Goal: Task Accomplishment & Management: Complete application form

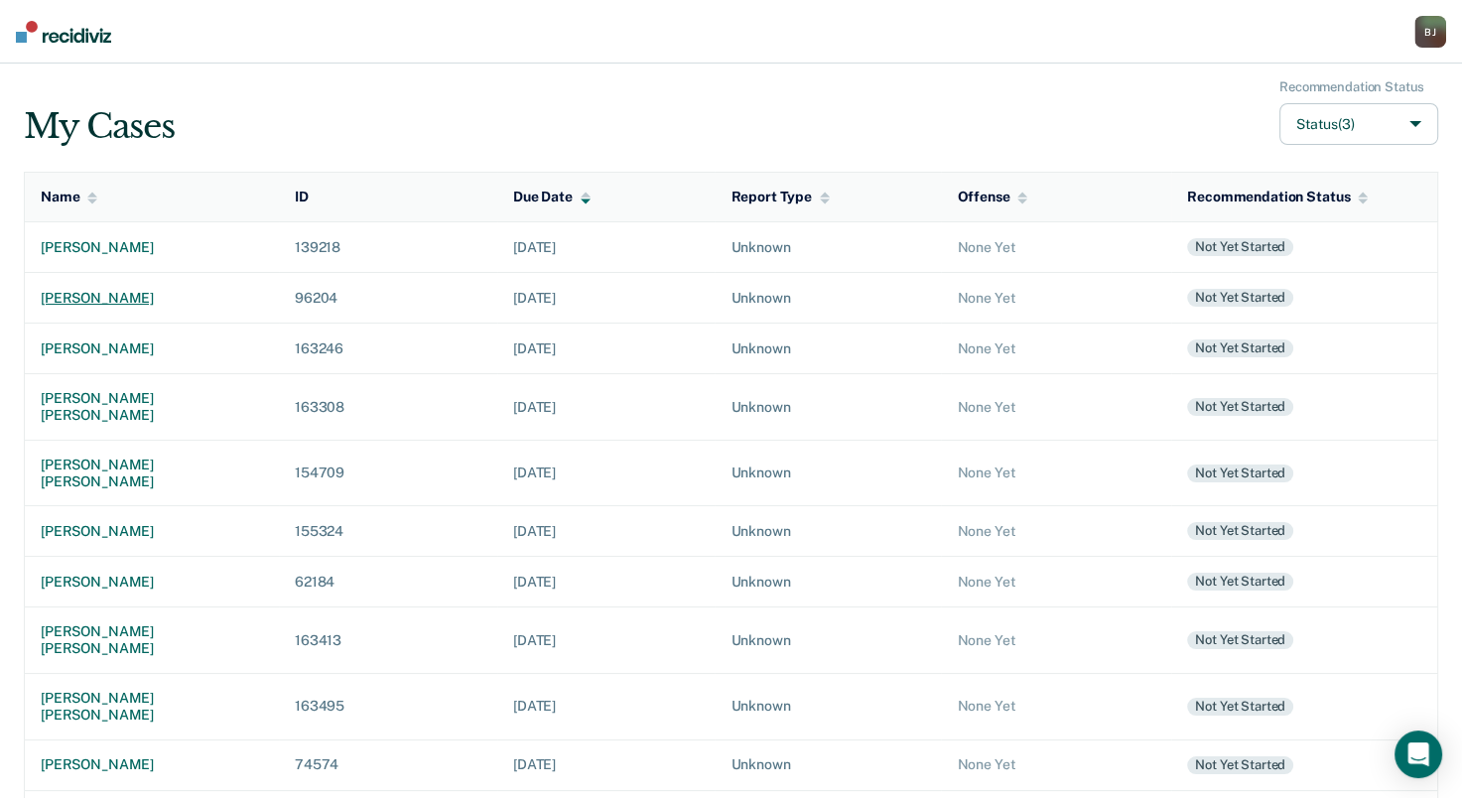
click at [132, 299] on div "[PERSON_NAME]" at bounding box center [152, 298] width 222 height 17
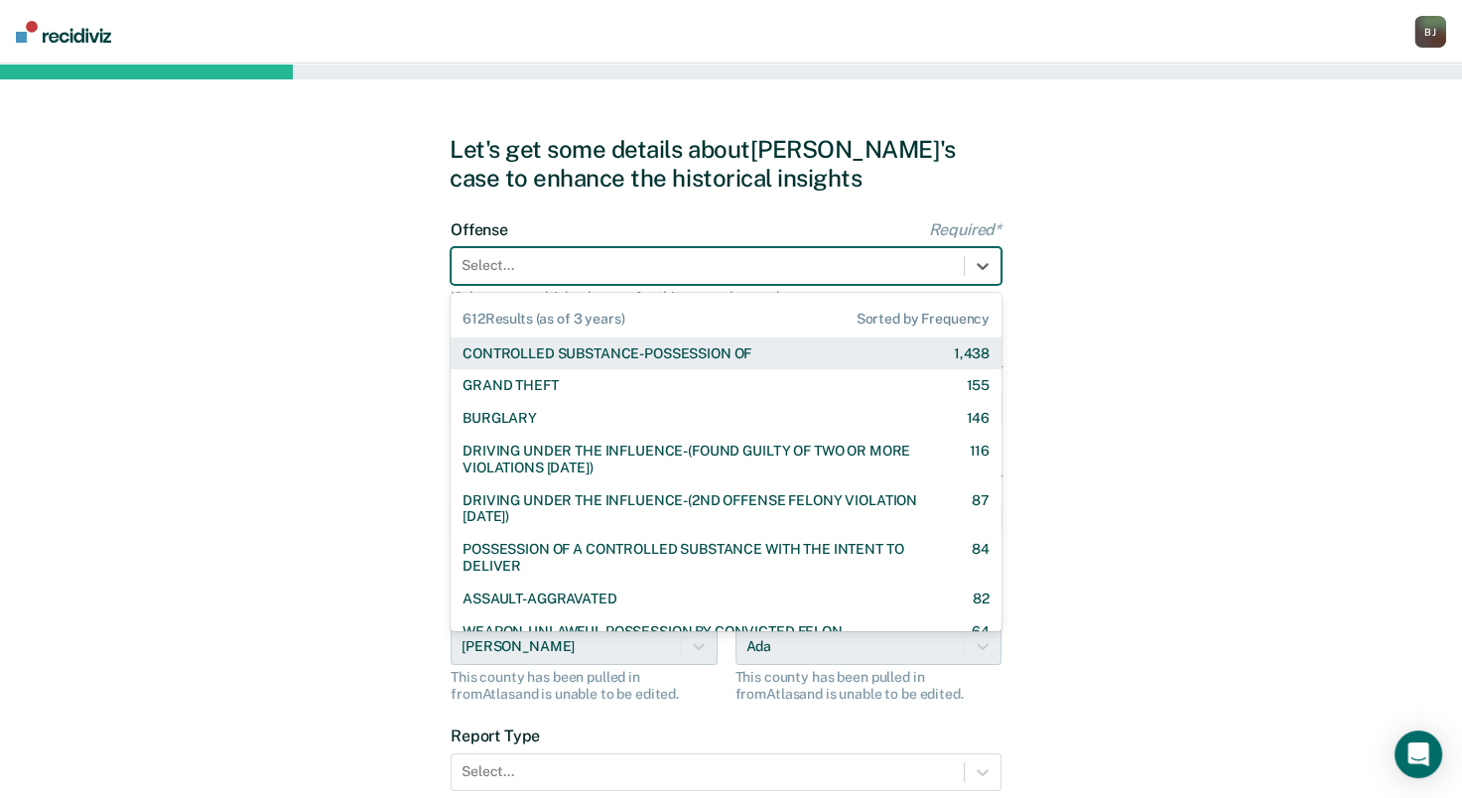
click at [582, 268] on div at bounding box center [707, 265] width 492 height 21
click at [327, 311] on div "Let's get some details about [PERSON_NAME]'s case to enhance the historical ins…" at bounding box center [731, 511] width 1462 height 894
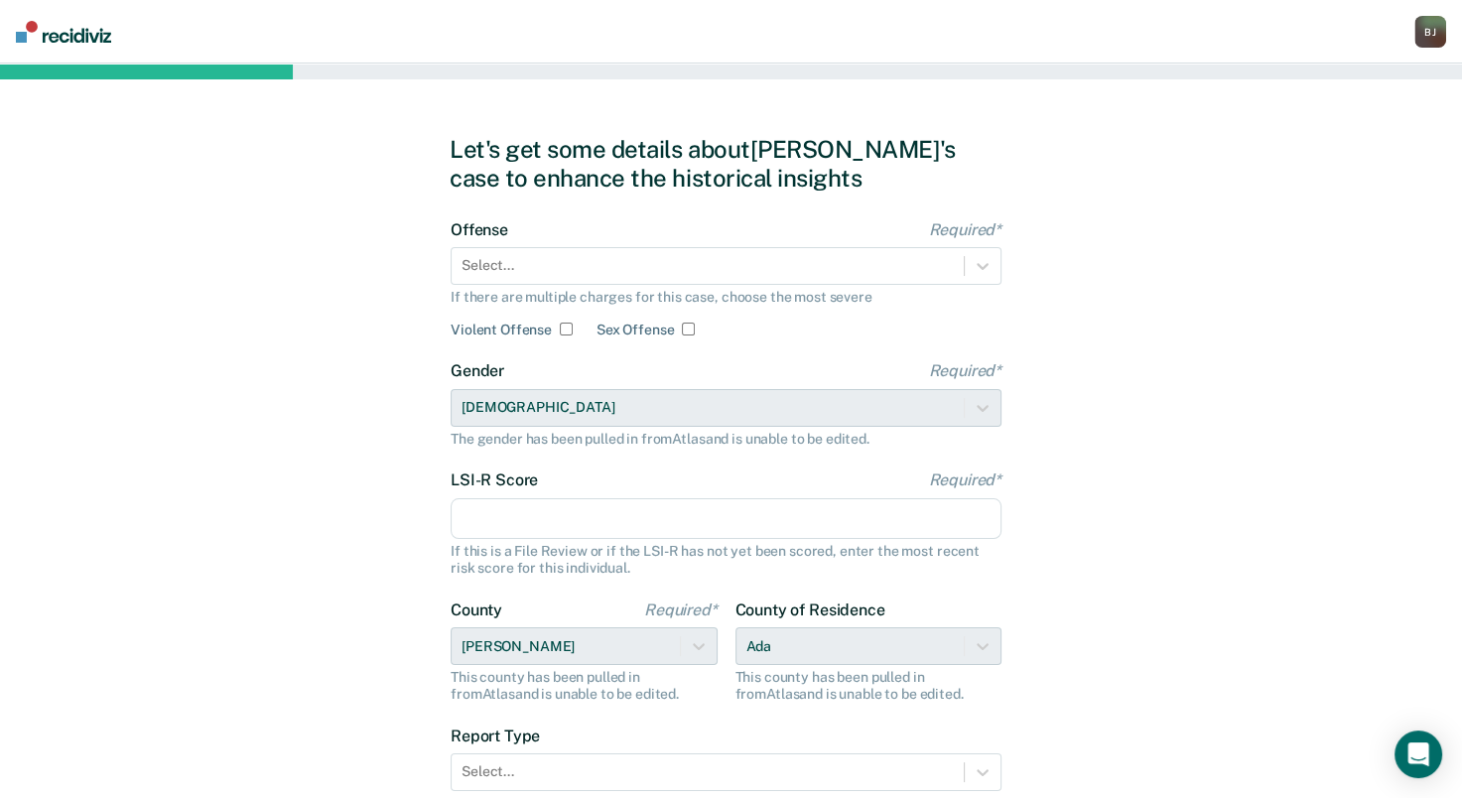
click at [330, 614] on div "Let's get some details about [PERSON_NAME]'s case to enhance the historical ins…" at bounding box center [731, 511] width 1462 height 894
click at [627, 270] on div at bounding box center [707, 265] width 492 height 21
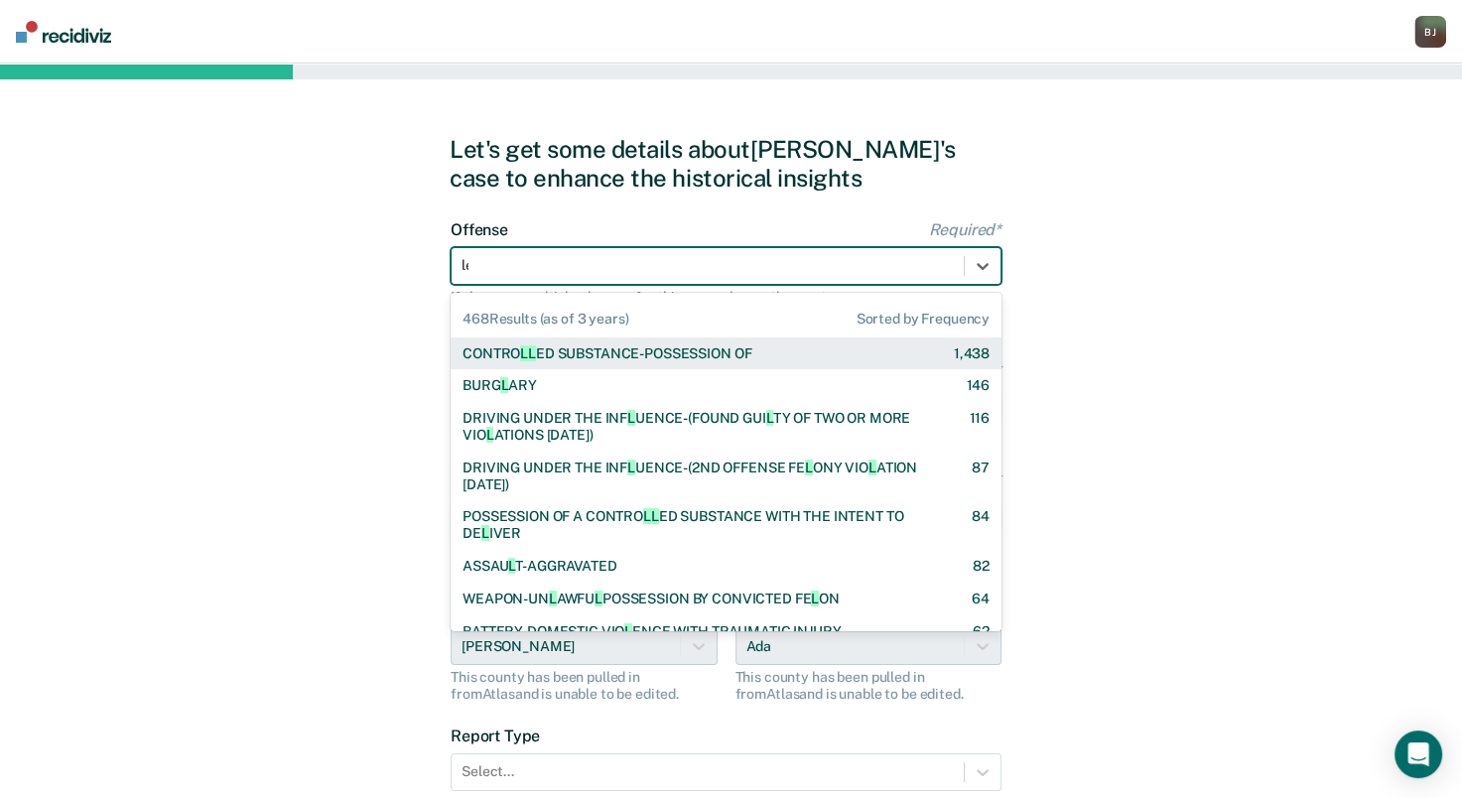
type input "lew"
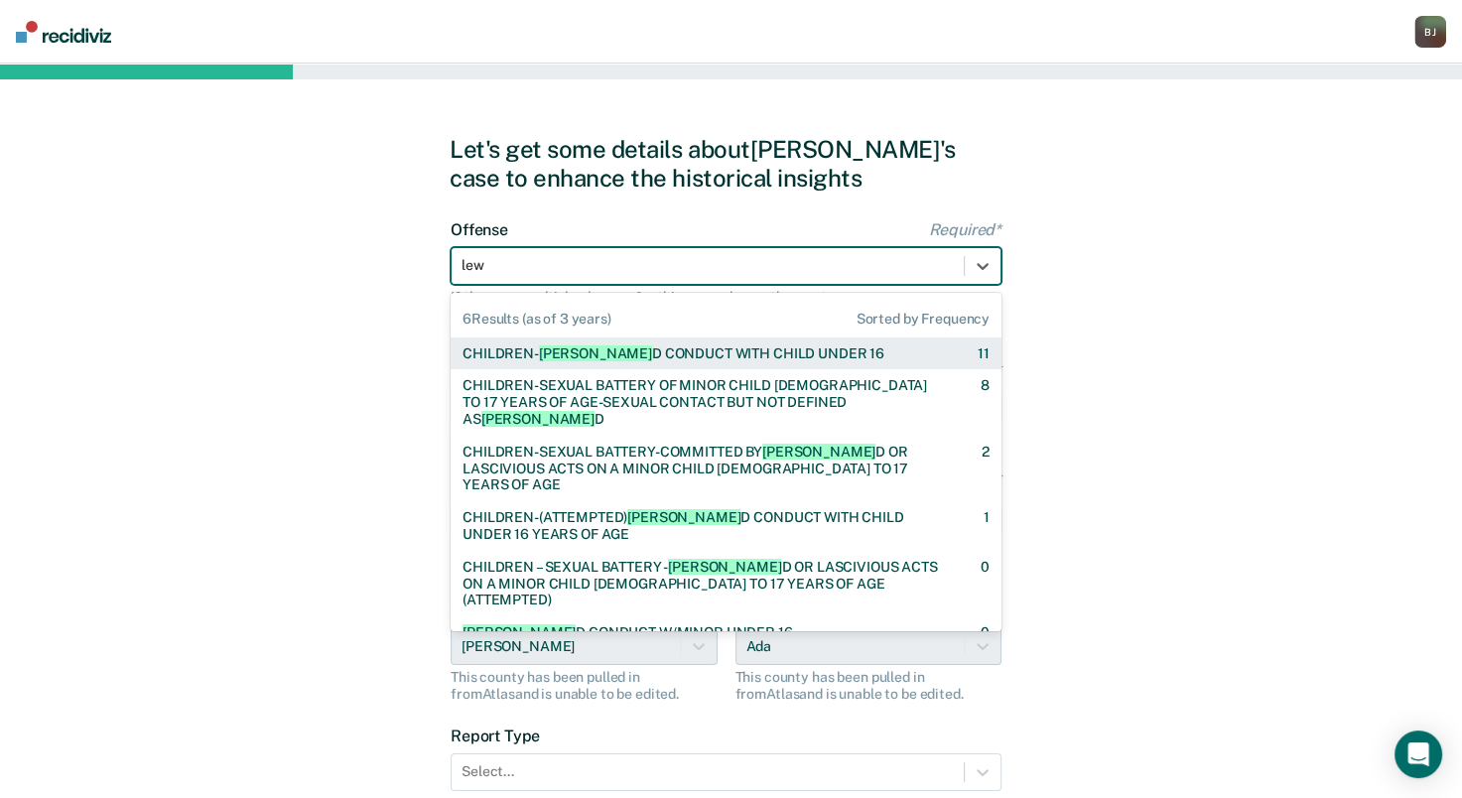
click at [717, 347] on div "CHILDREN- [PERSON_NAME] CONDUCT WITH CHILD UNDER 16" at bounding box center [673, 353] width 422 height 17
checkbox input "true"
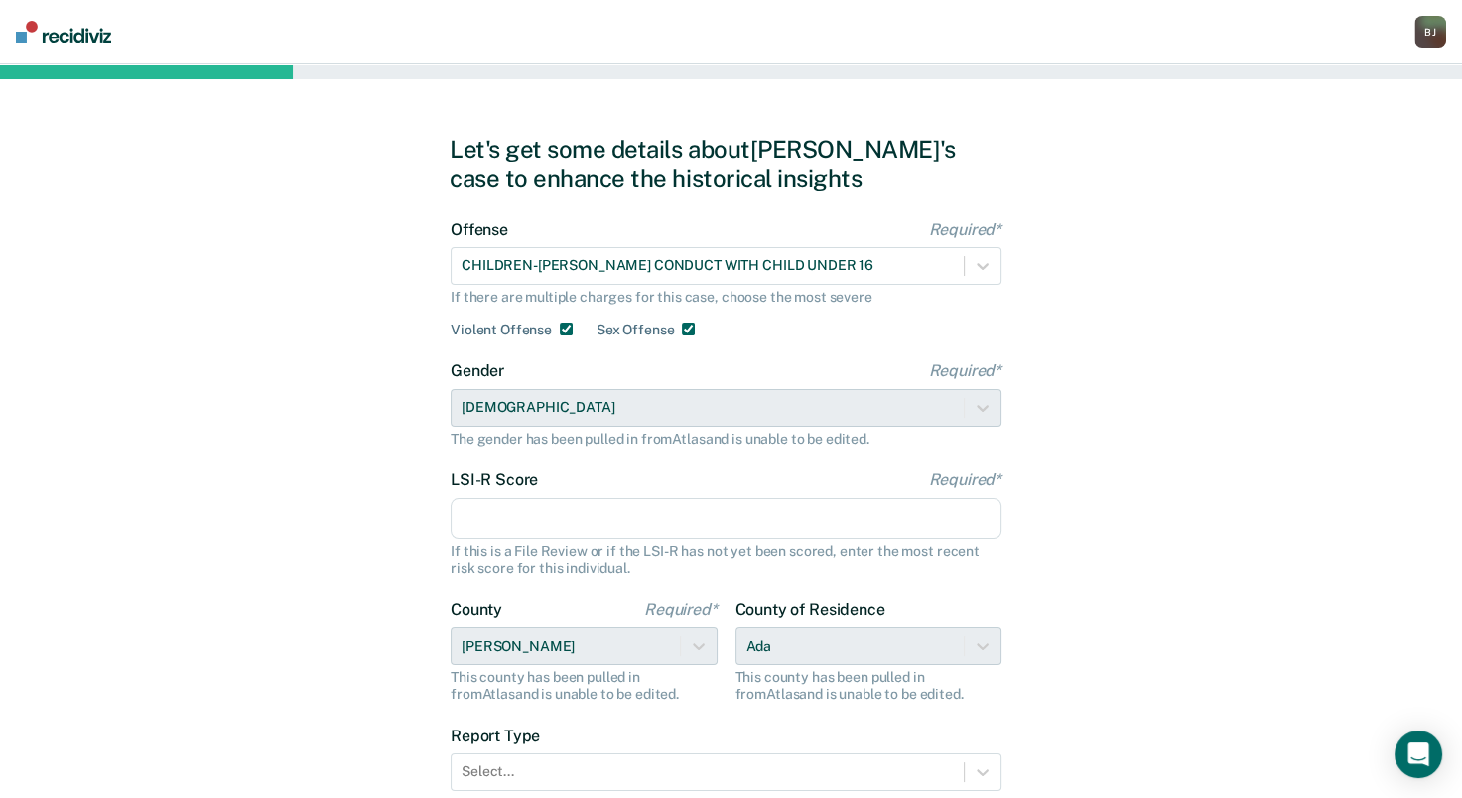
click at [278, 500] on div "Let's get some details about [PERSON_NAME]'s case to enhance the historical ins…" at bounding box center [731, 511] width 1462 height 894
click at [578, 523] on input "LSI-R Score Required*" at bounding box center [725, 519] width 551 height 42
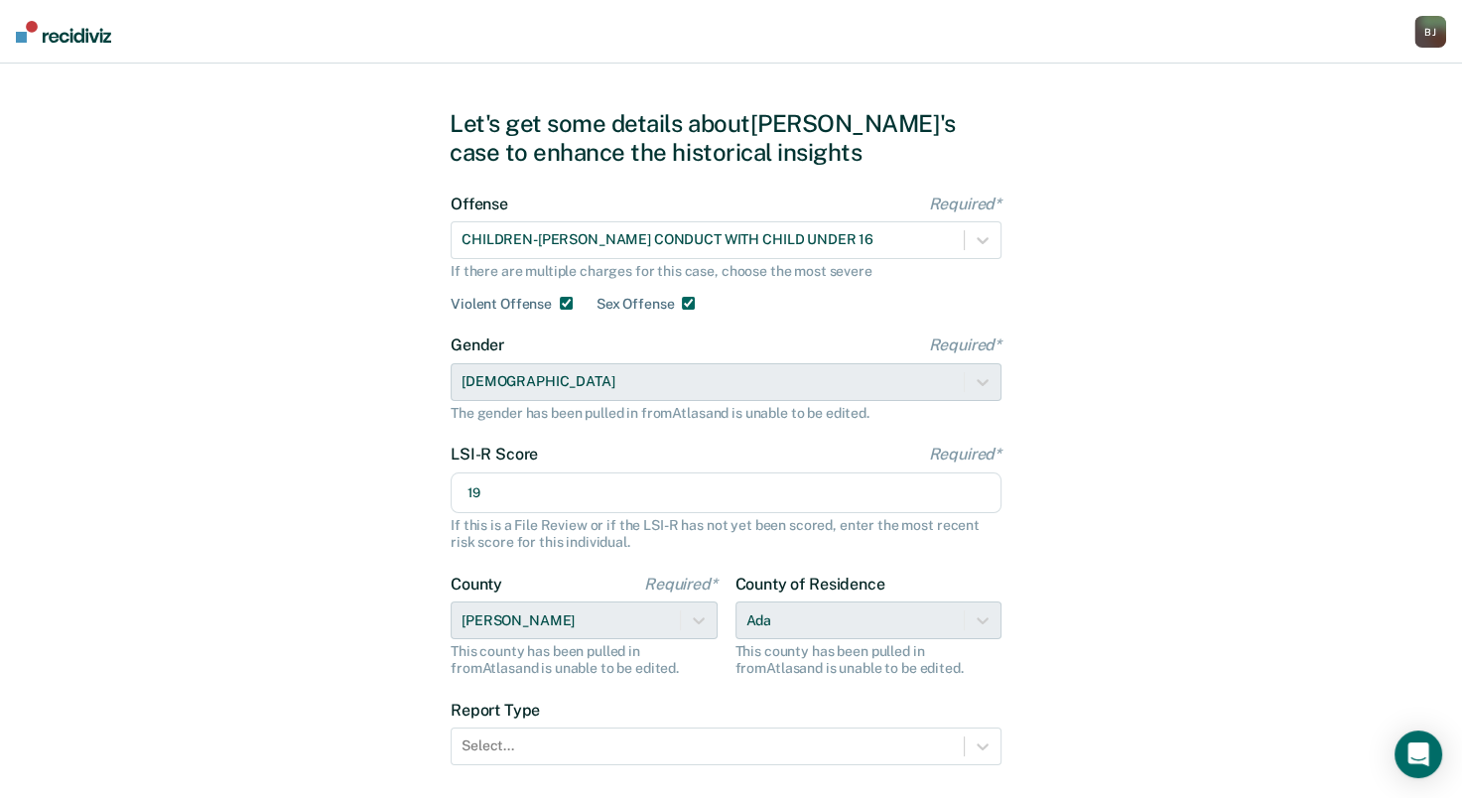
scroll to position [159, 0]
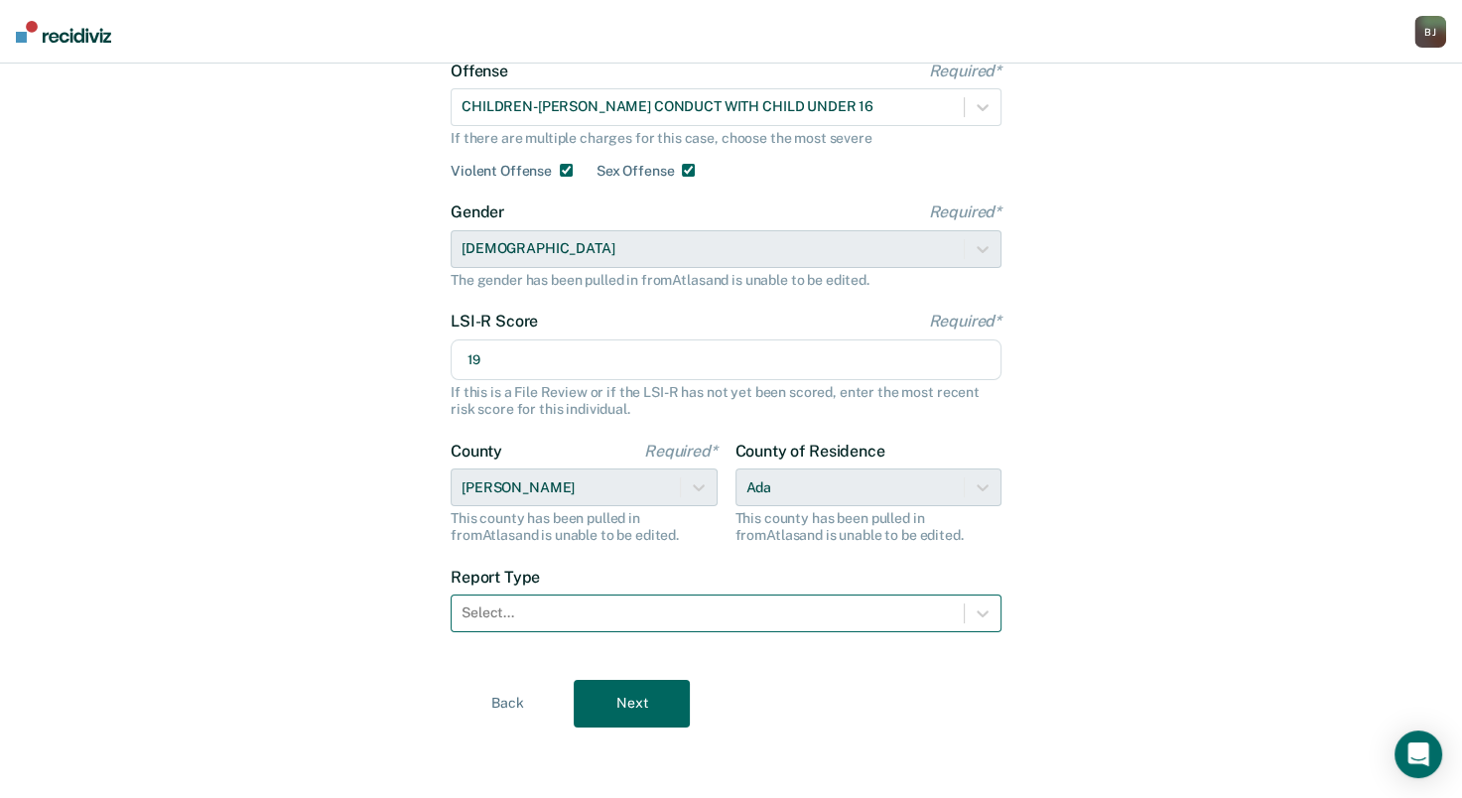
type input "19"
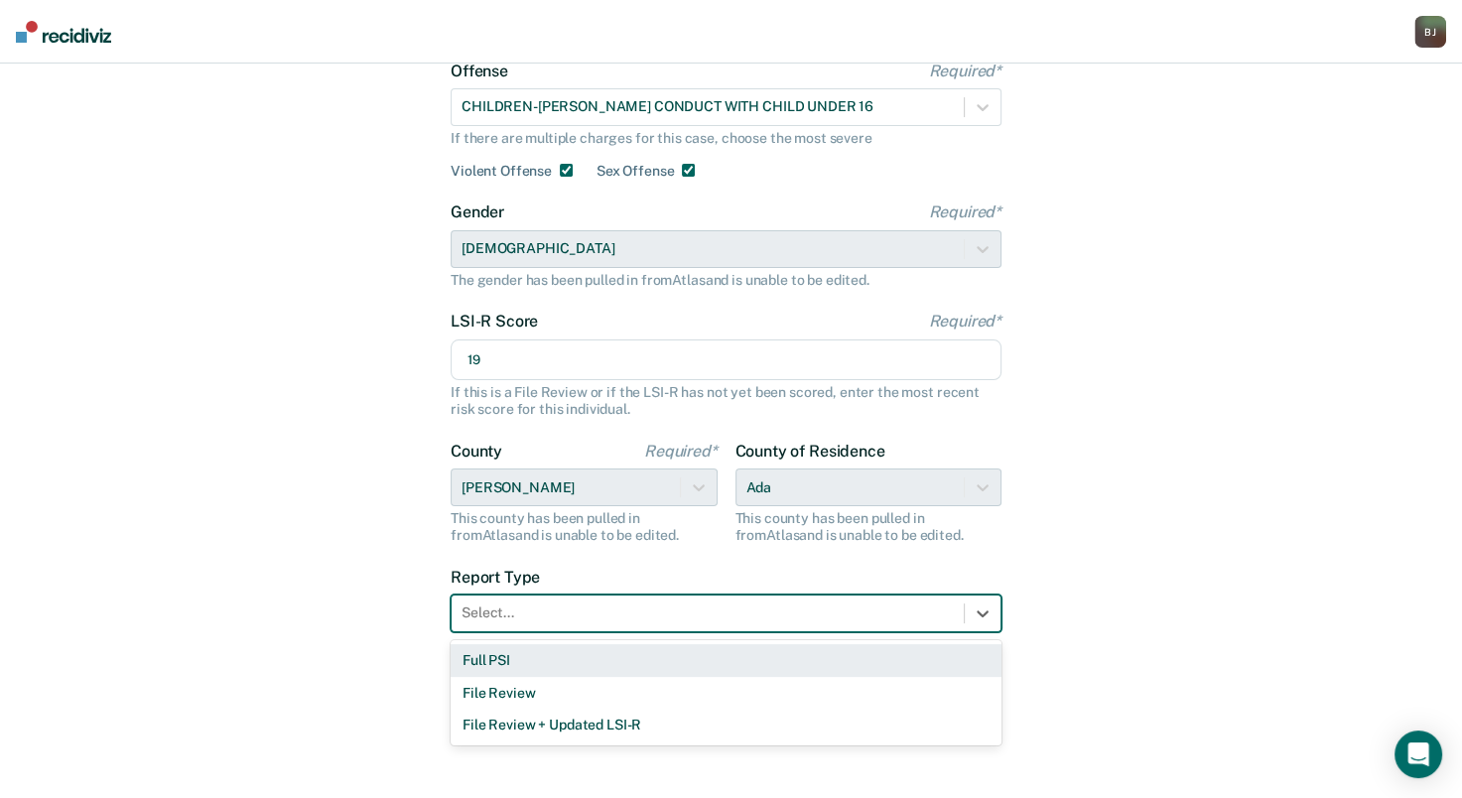
click at [604, 620] on div at bounding box center [707, 612] width 492 height 21
click at [578, 659] on div "Full PSI" at bounding box center [725, 660] width 551 height 33
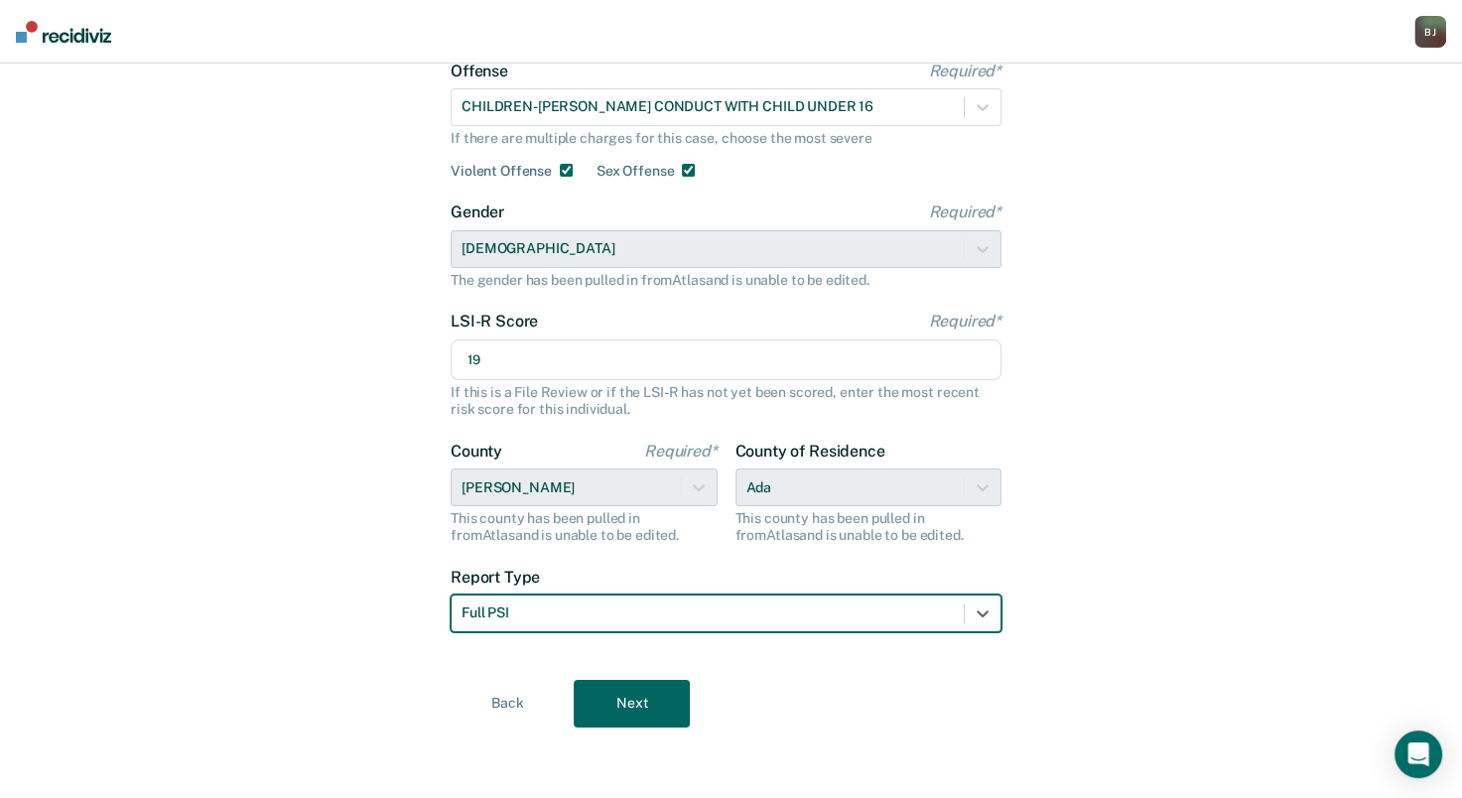
click at [653, 688] on button "Next" at bounding box center [631, 704] width 116 height 48
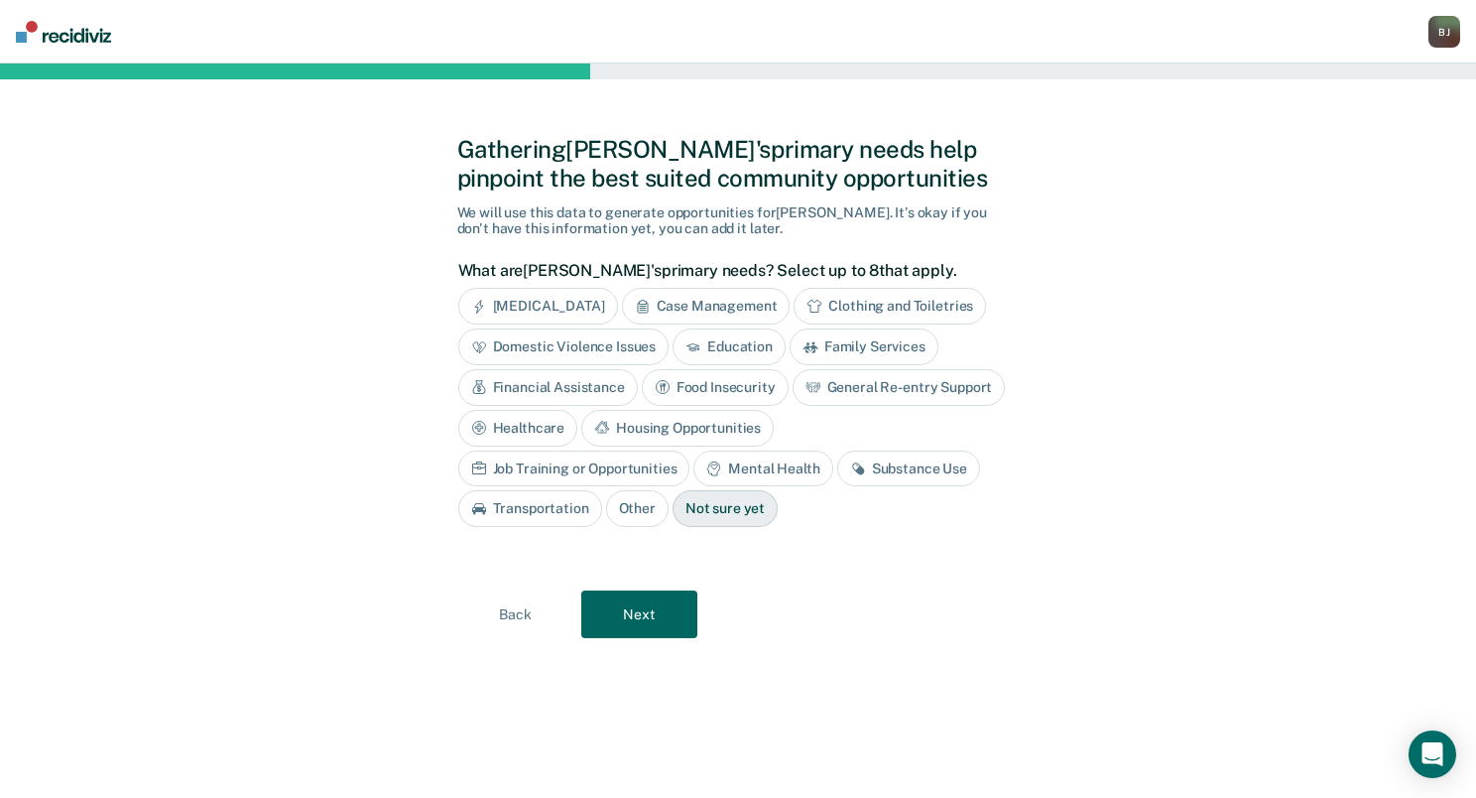
click at [659, 615] on button "Next" at bounding box center [639, 614] width 116 height 48
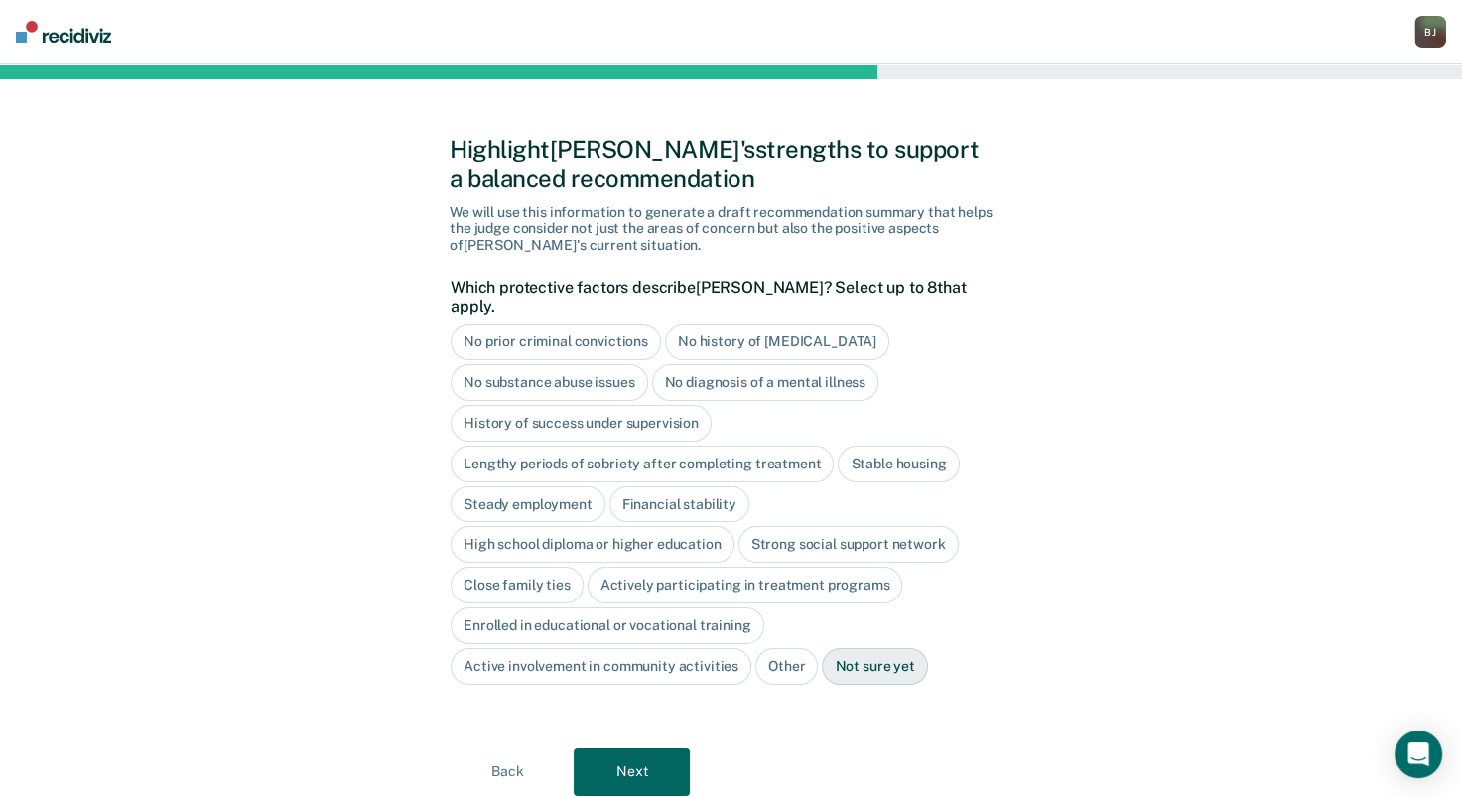
click at [576, 405] on div "History of success under supervision" at bounding box center [580, 423] width 261 height 37
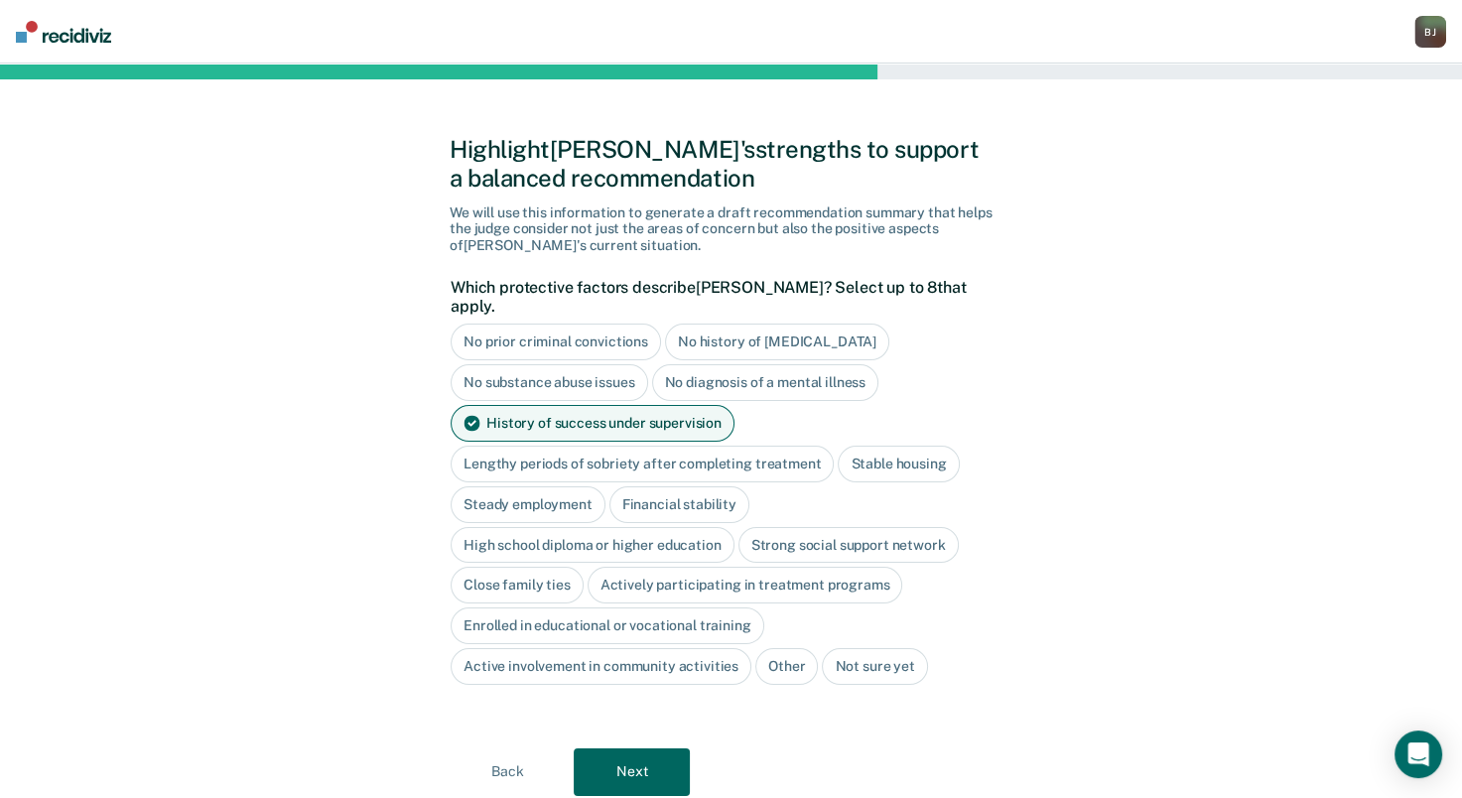
click at [893, 445] on div "Stable housing" at bounding box center [897, 463] width 121 height 37
click at [531, 486] on div "Steady employment" at bounding box center [527, 504] width 155 height 37
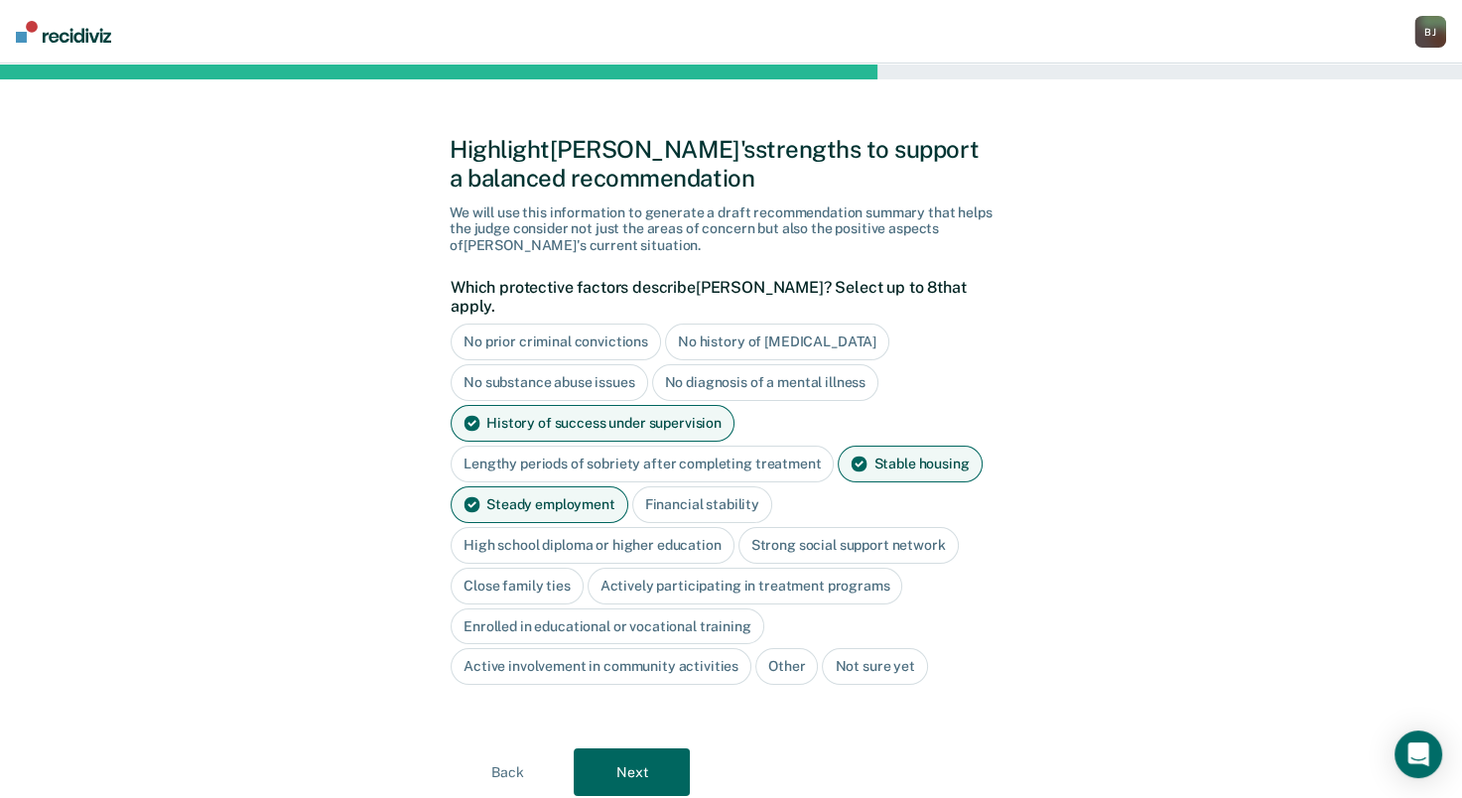
click at [682, 486] on div "Financial stability" at bounding box center [702, 504] width 140 height 37
click at [619, 527] on div "High school diploma or higher education" at bounding box center [592, 545] width 284 height 37
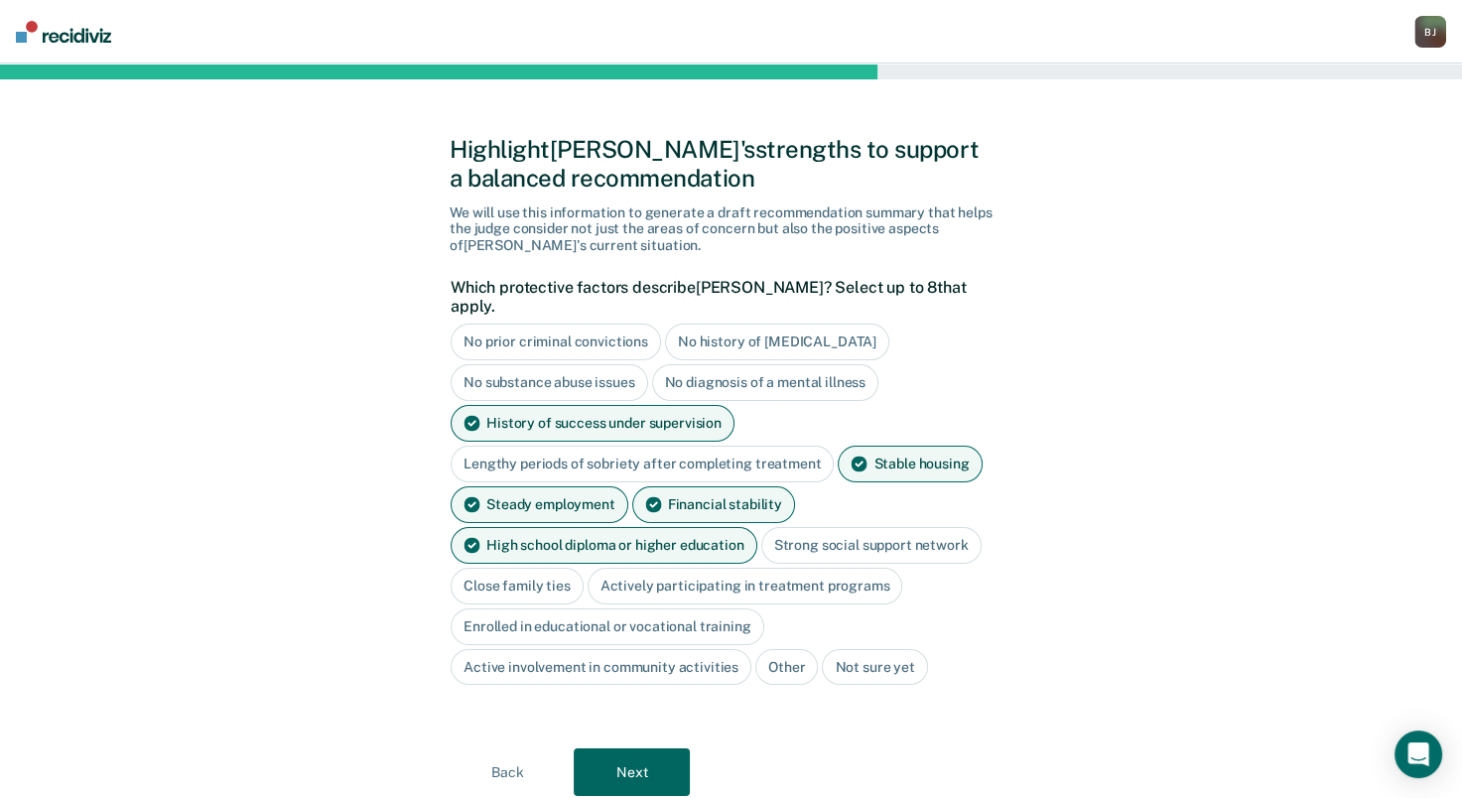
click at [645, 750] on button "Next" at bounding box center [631, 772] width 116 height 48
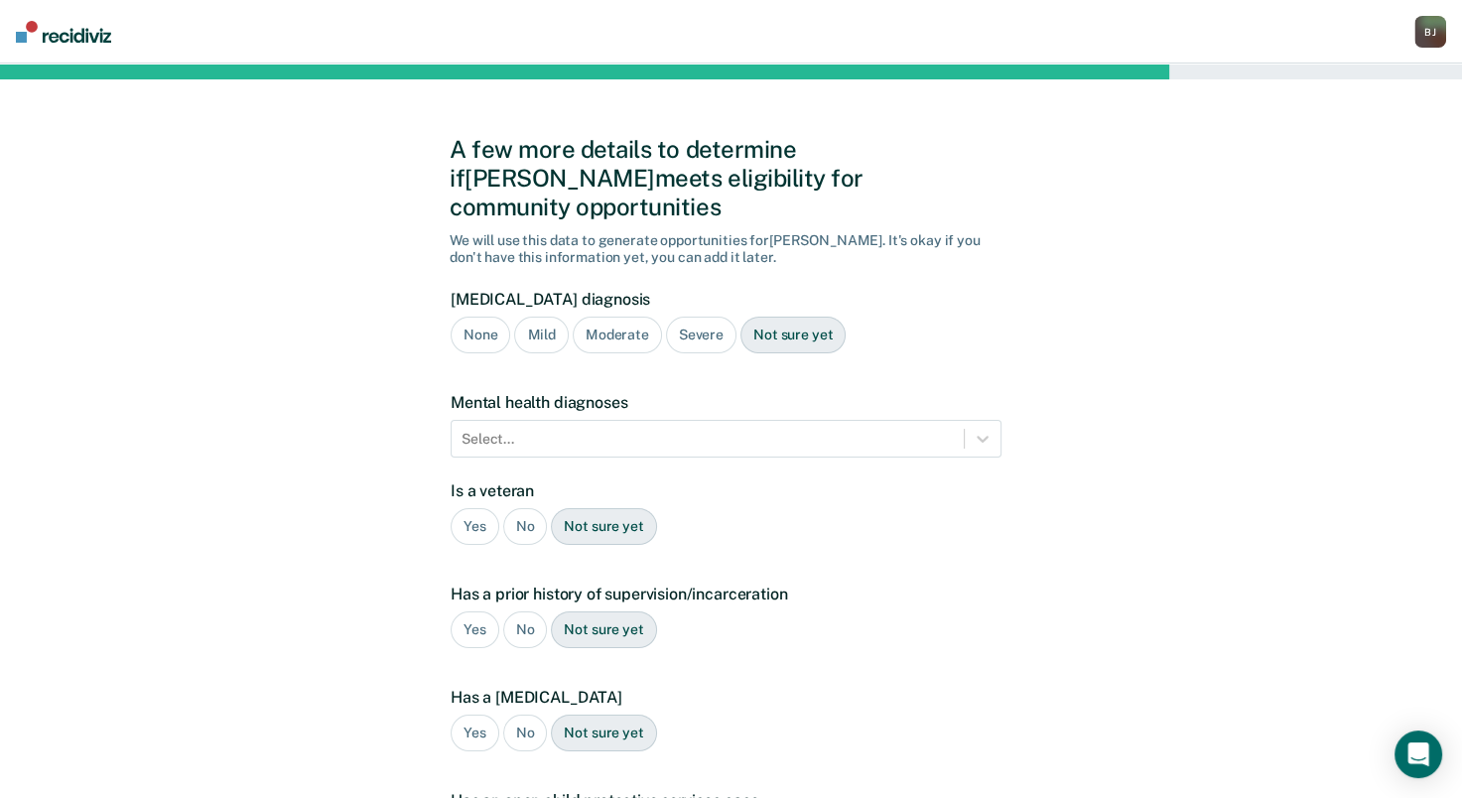
click at [464, 318] on div "None" at bounding box center [480, 335] width 60 height 37
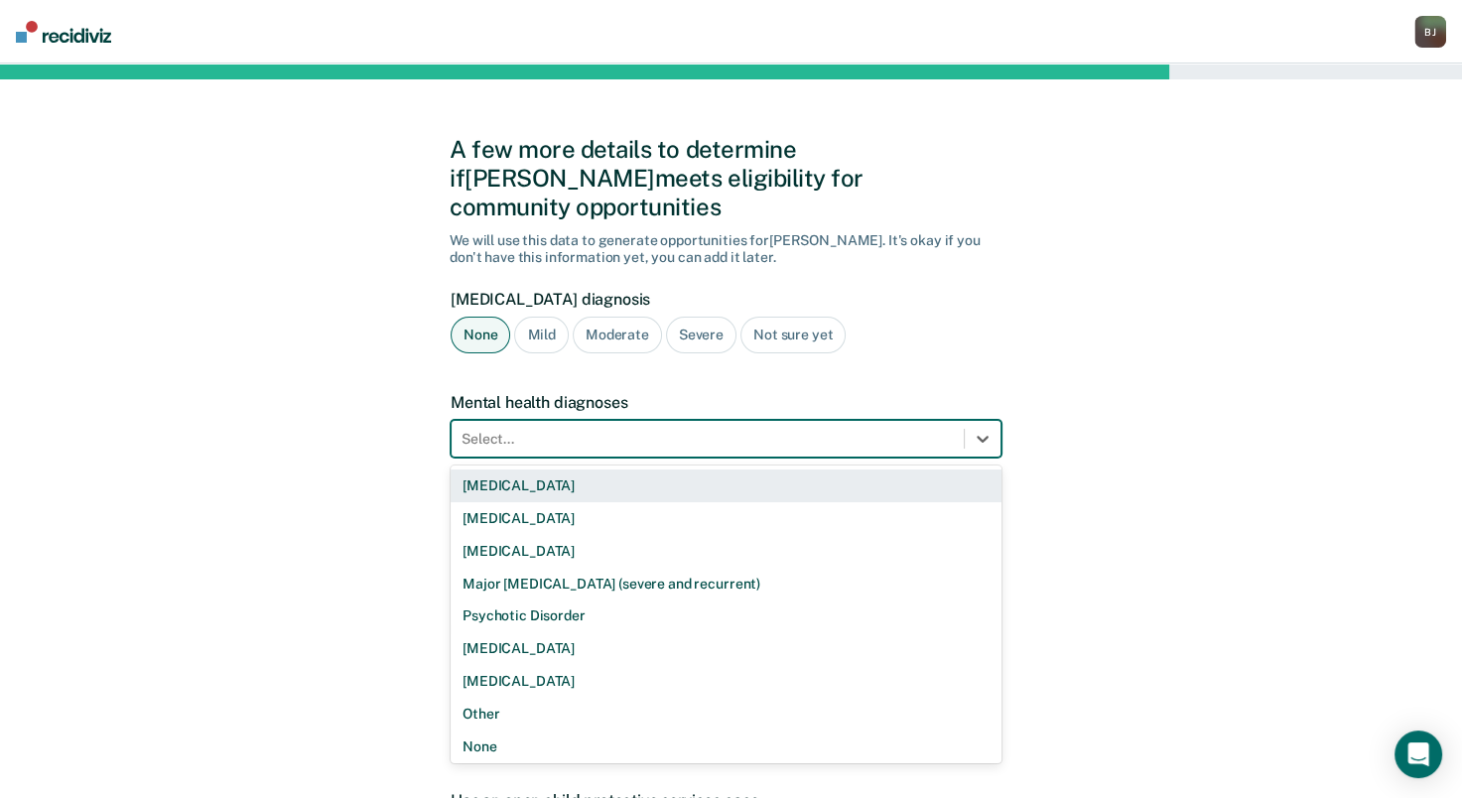
click at [552, 429] on div at bounding box center [707, 439] width 492 height 21
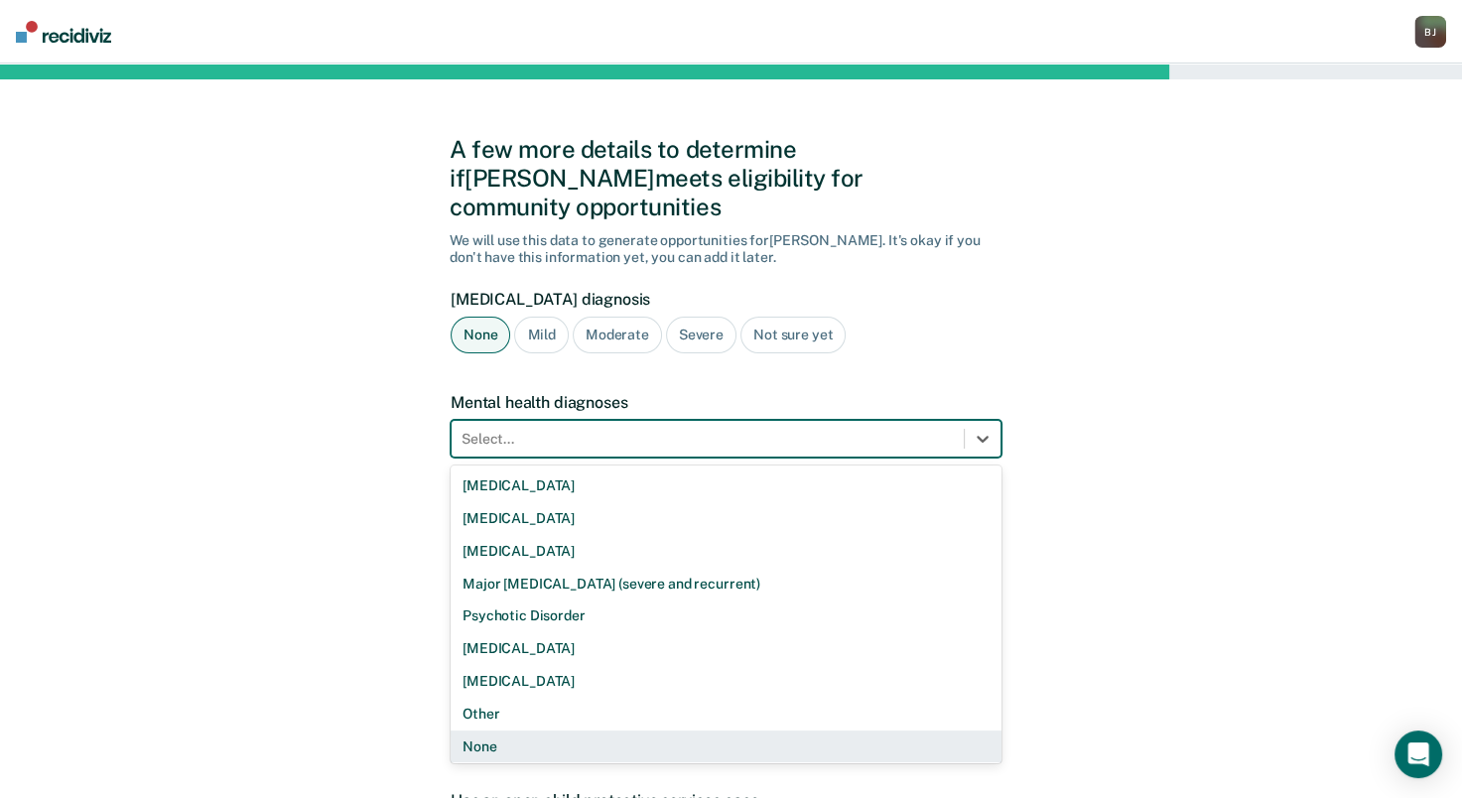
drag, startPoint x: 491, startPoint y: 720, endPoint x: 503, endPoint y: 663, distance: 58.8
click at [489, 730] on div "None" at bounding box center [725, 746] width 551 height 33
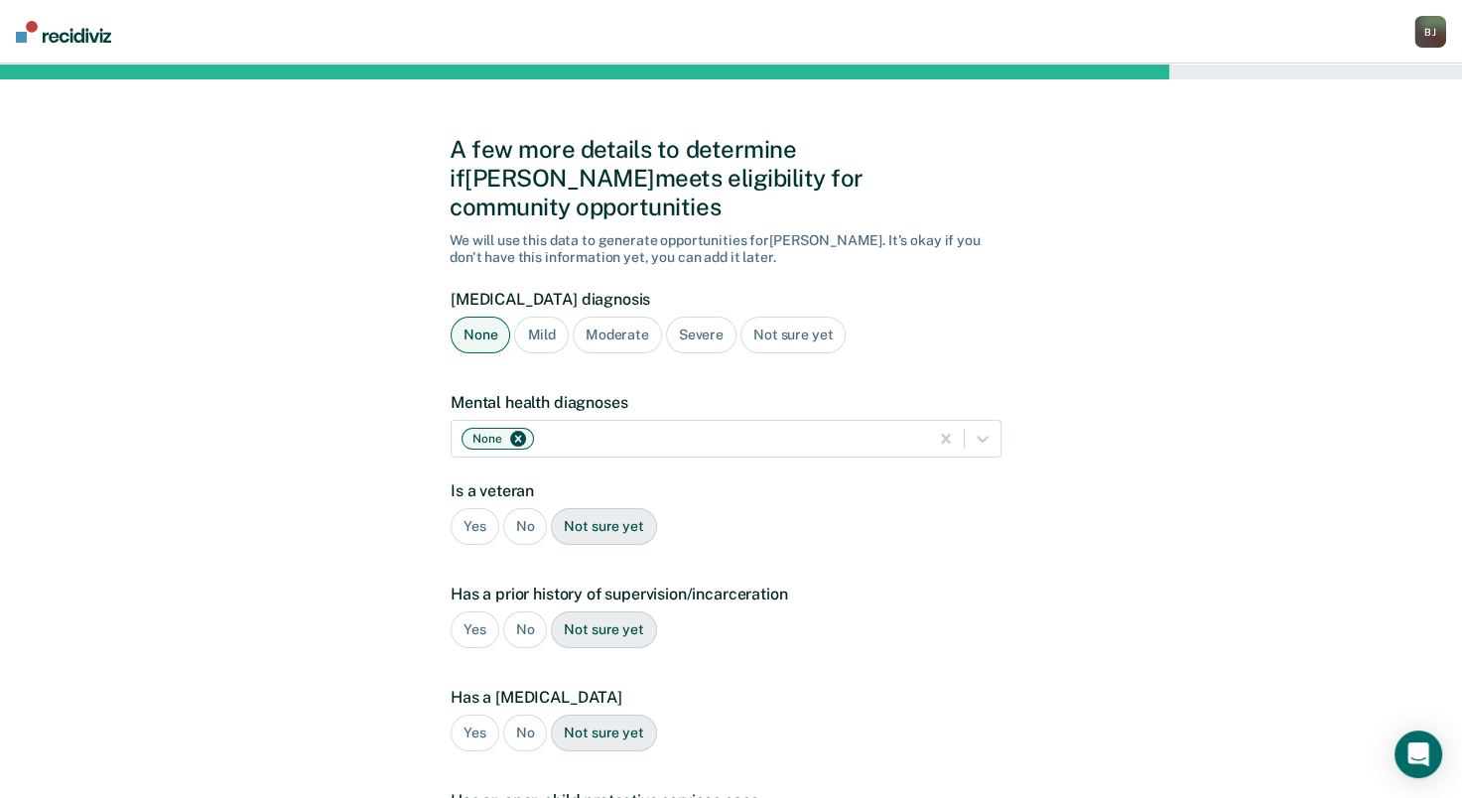
click at [530, 508] on div "No" at bounding box center [525, 526] width 45 height 37
drag, startPoint x: 468, startPoint y: 604, endPoint x: 479, endPoint y: 601, distance: 11.3
click at [471, 611] on div "Yes" at bounding box center [474, 629] width 49 height 37
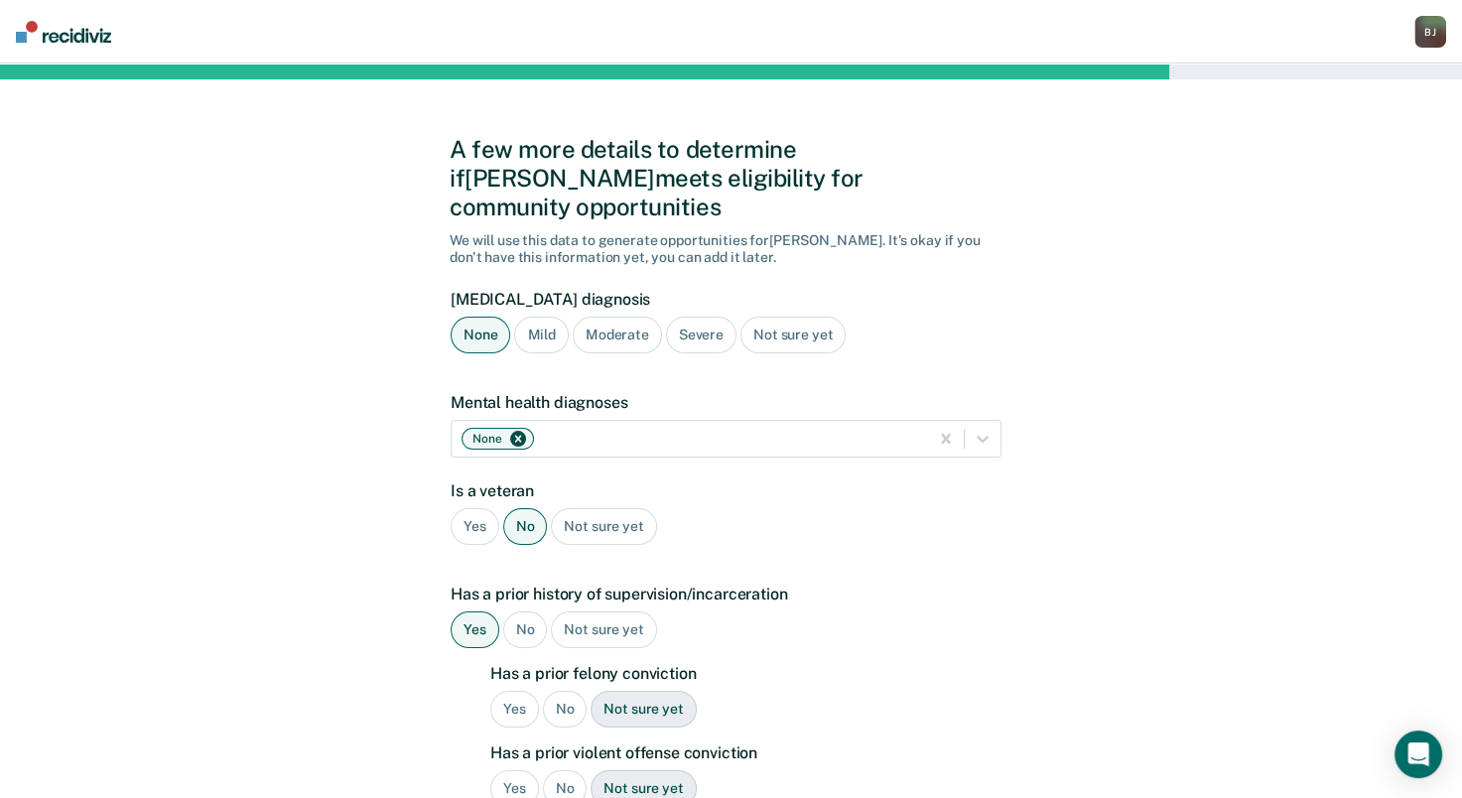
click at [501, 691] on div "Yes" at bounding box center [514, 709] width 49 height 37
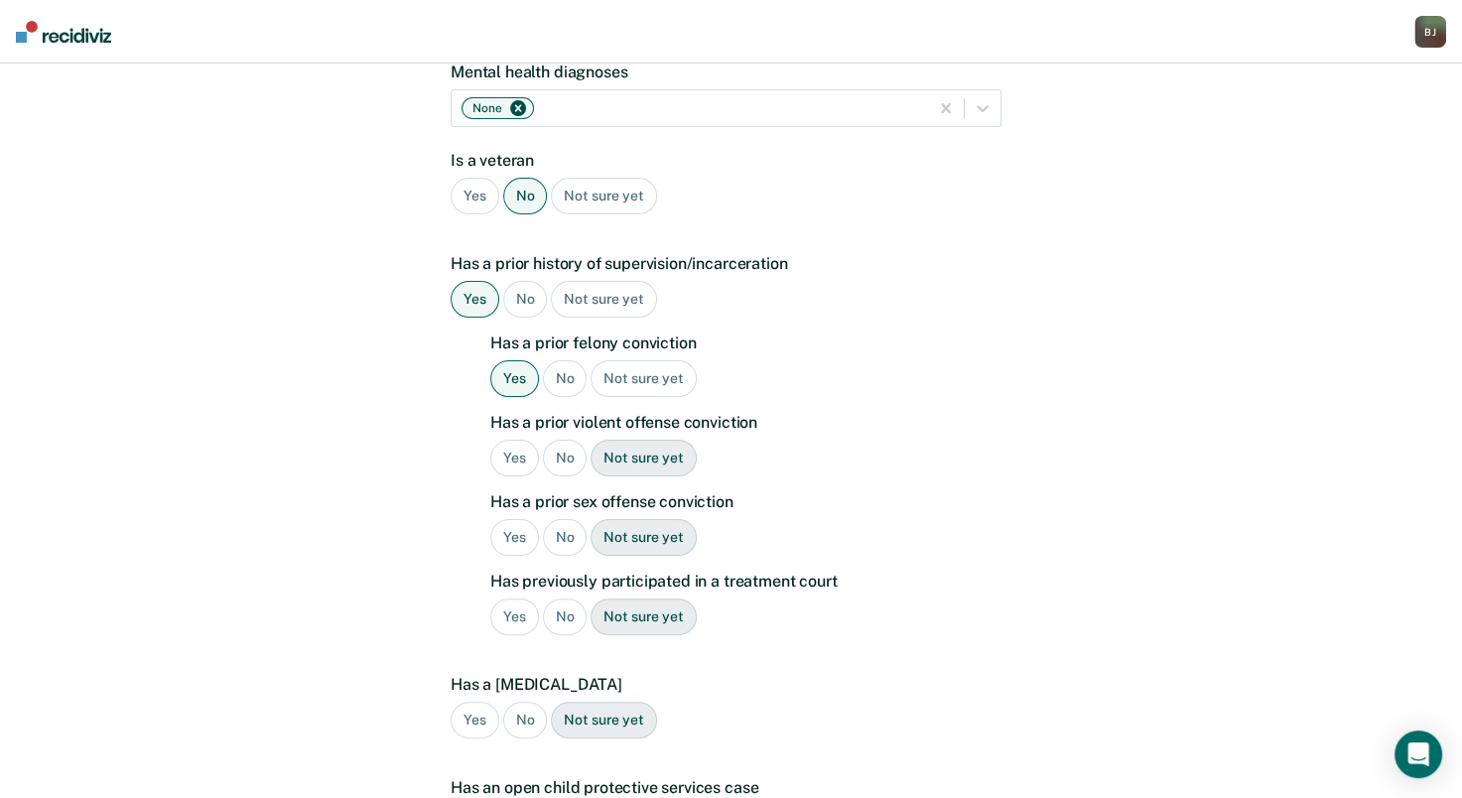
click at [514, 440] on div "Yes" at bounding box center [514, 458] width 49 height 37
click at [511, 519] on div "Yes" at bounding box center [514, 537] width 49 height 37
click at [544, 598] on div "No" at bounding box center [565, 616] width 45 height 37
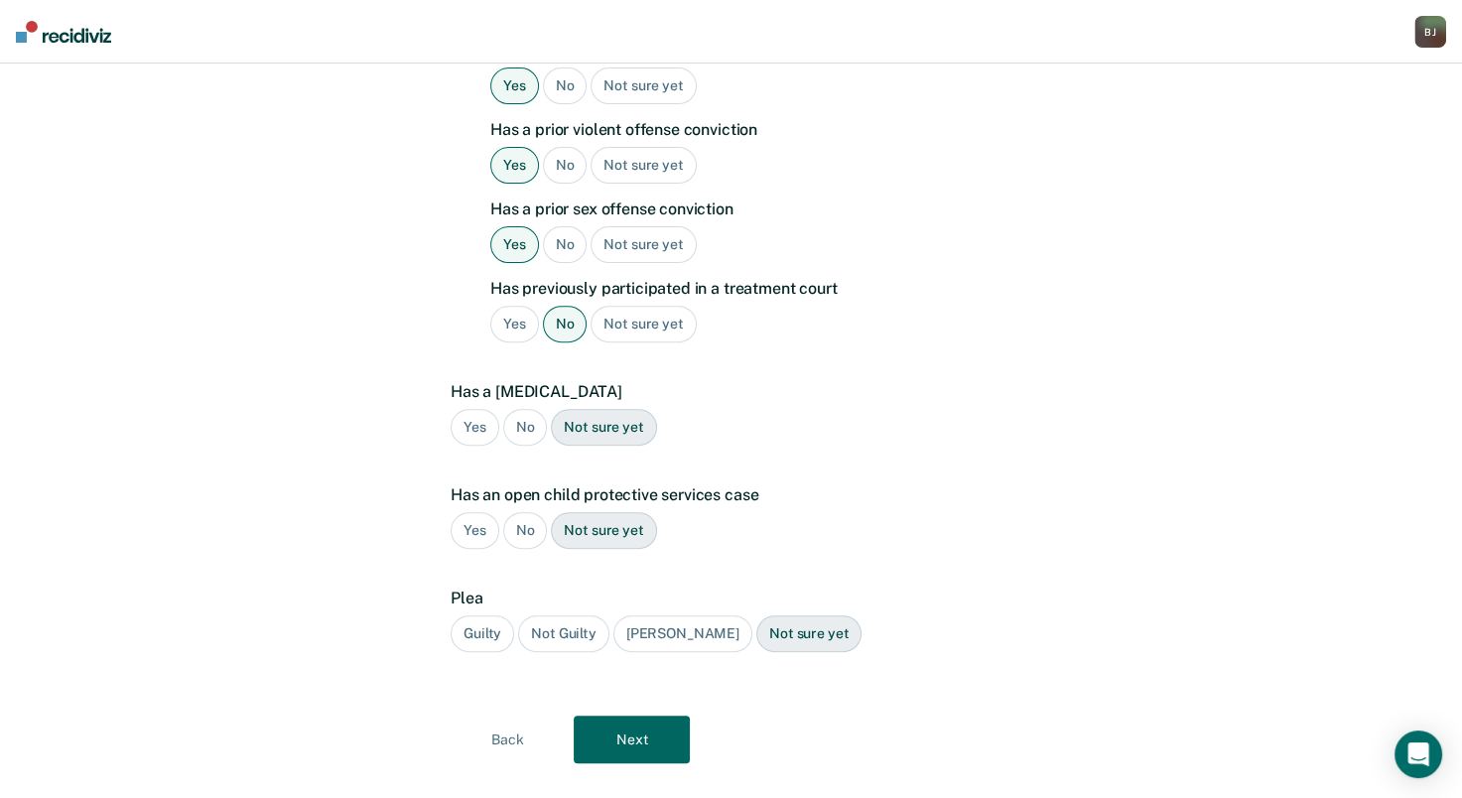
scroll to position [627, 0]
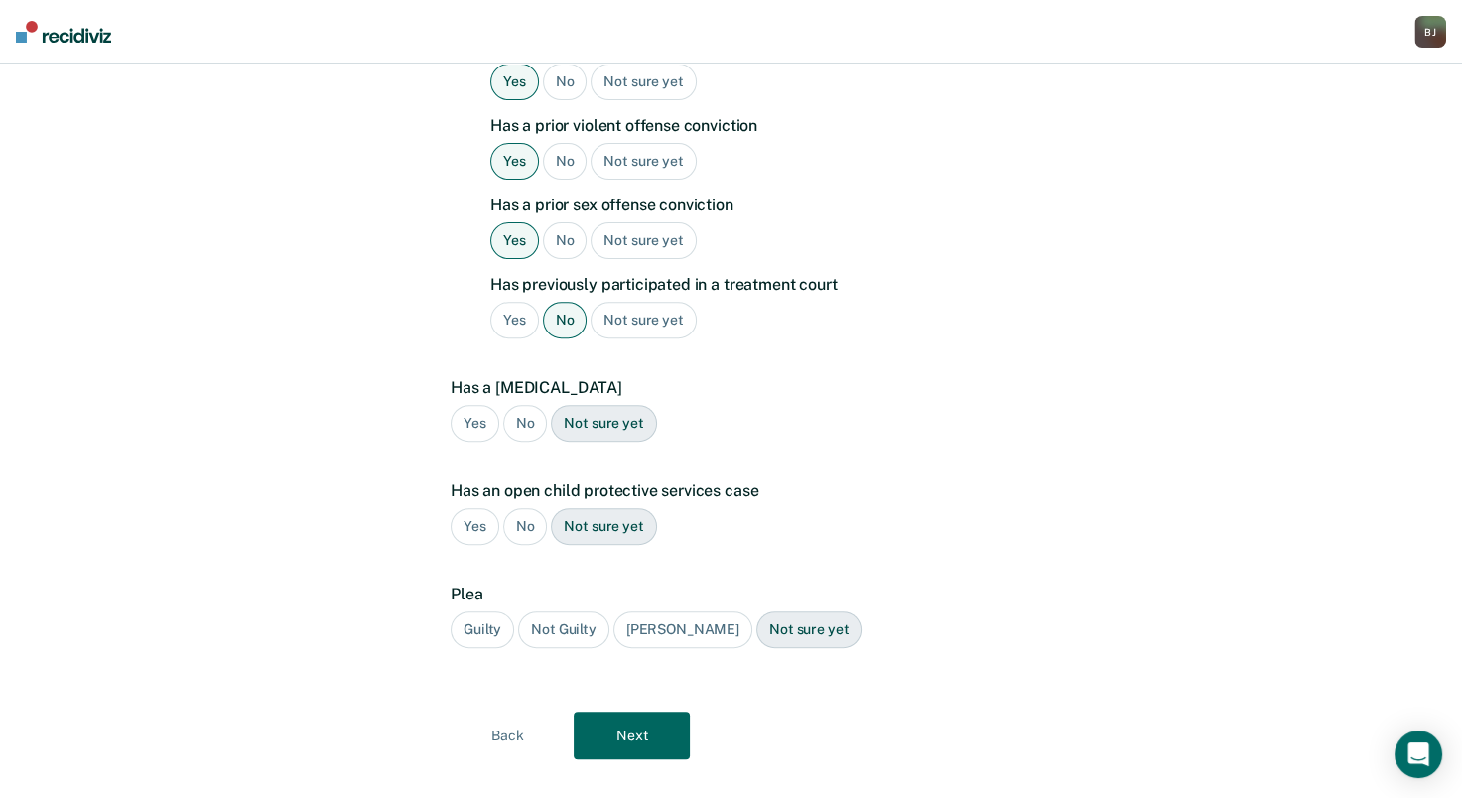
click at [518, 405] on div "No" at bounding box center [525, 423] width 45 height 37
click at [530, 508] on div "No" at bounding box center [525, 526] width 45 height 37
click at [488, 611] on div "Guilty" at bounding box center [482, 629] width 64 height 37
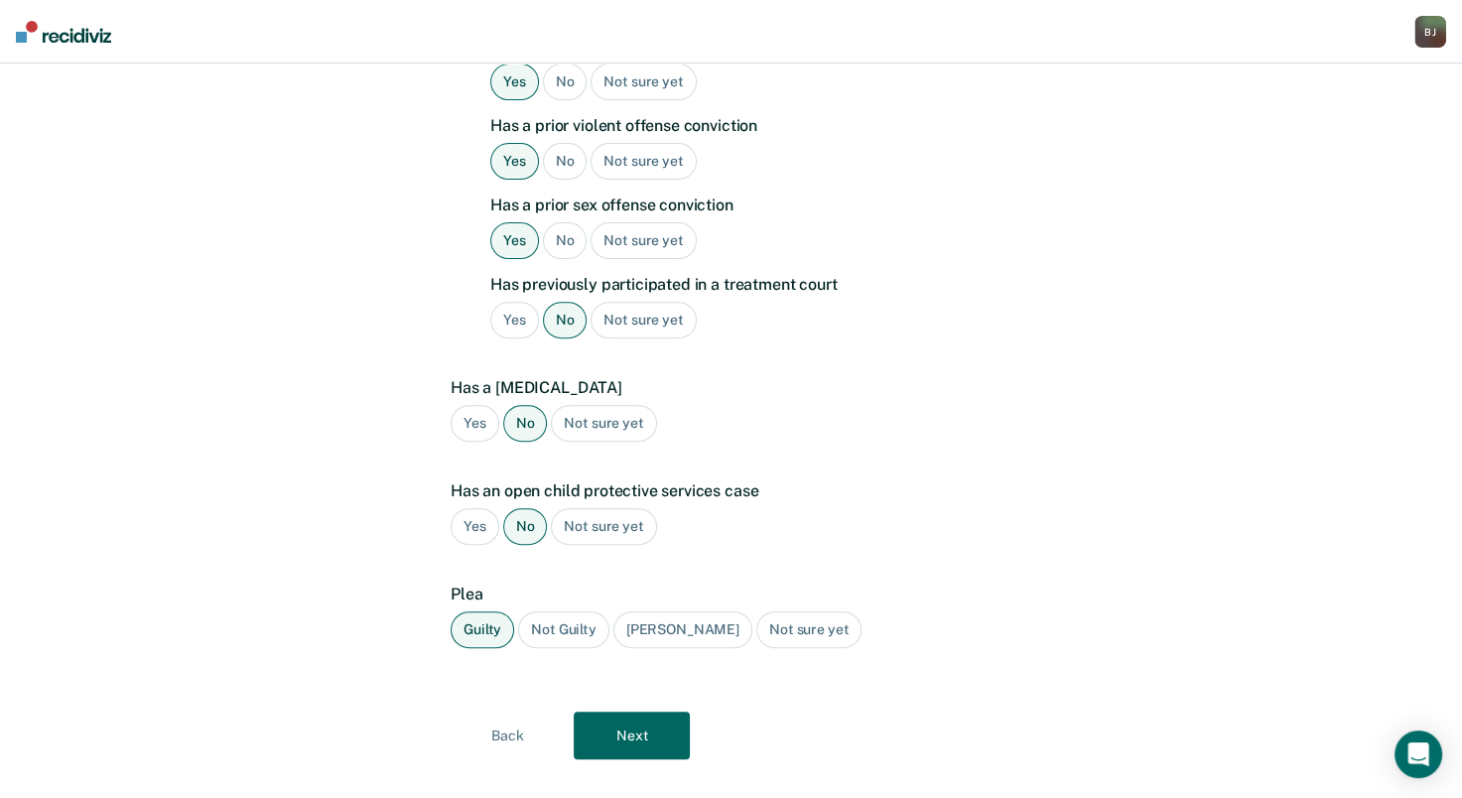
click at [671, 611] on div "[PERSON_NAME]" at bounding box center [682, 629] width 139 height 37
click at [644, 711] on button "Next" at bounding box center [631, 735] width 116 height 48
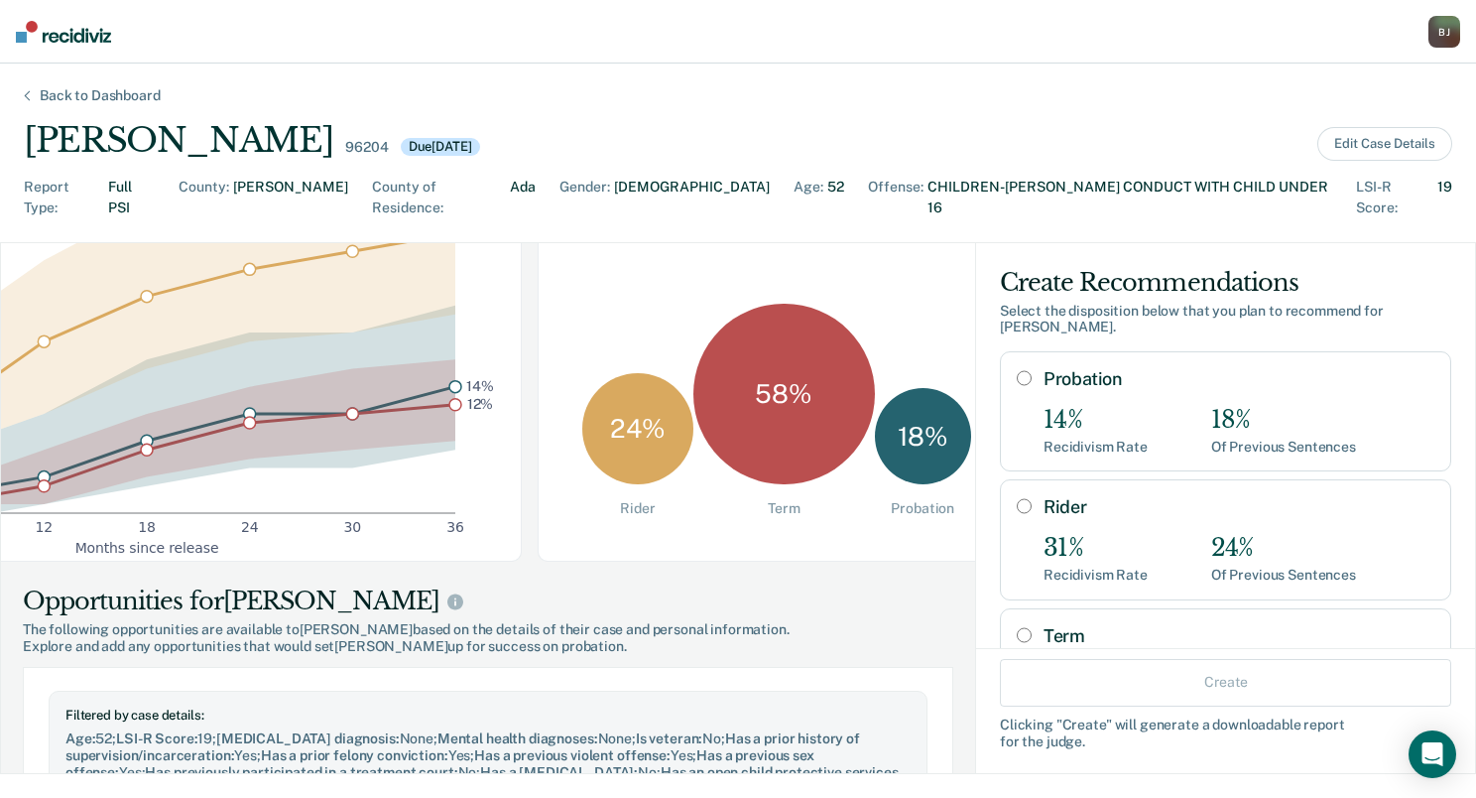
scroll to position [0, 0]
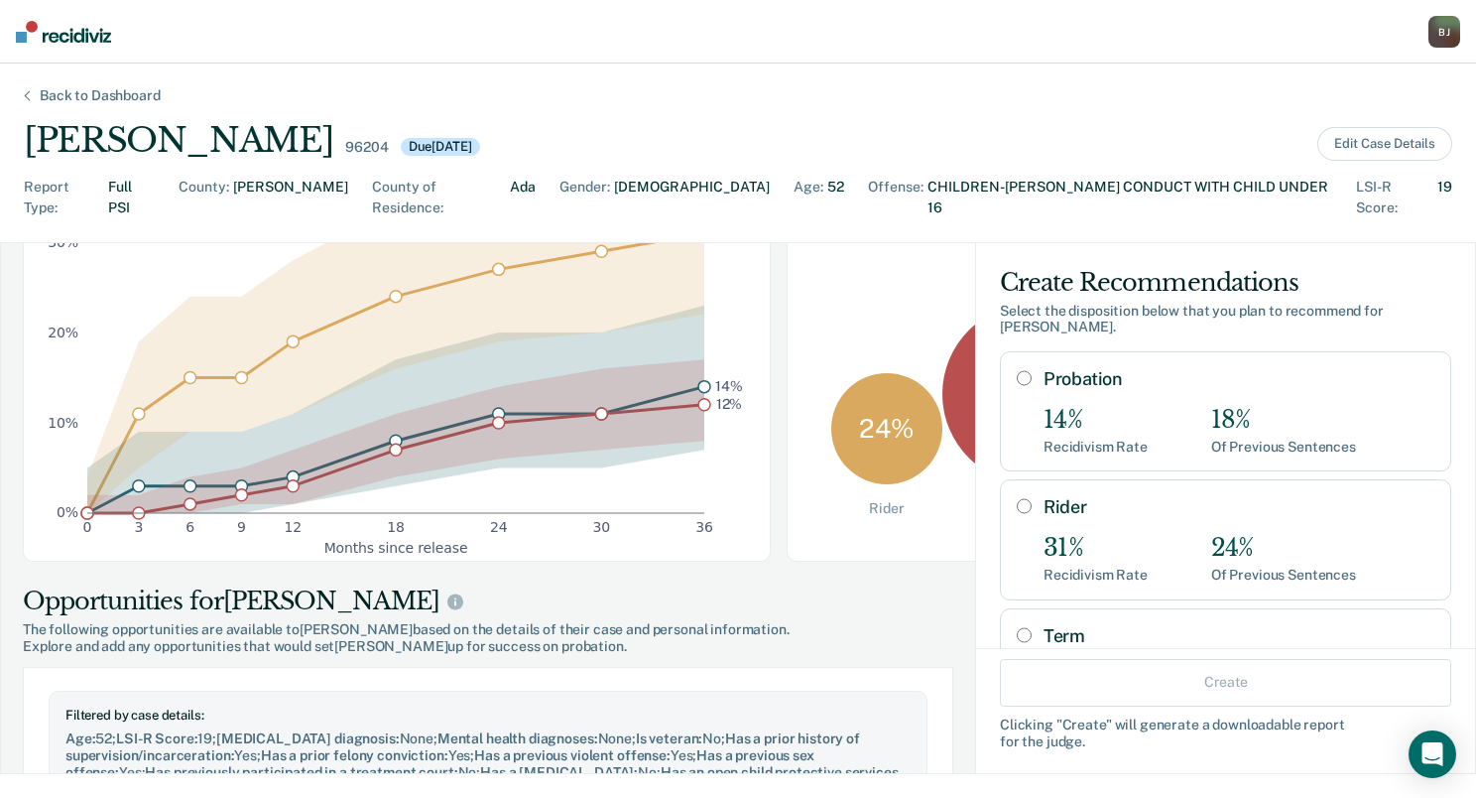
click at [1250, 406] on div "18%" at bounding box center [1283, 420] width 145 height 29
radio input "true"
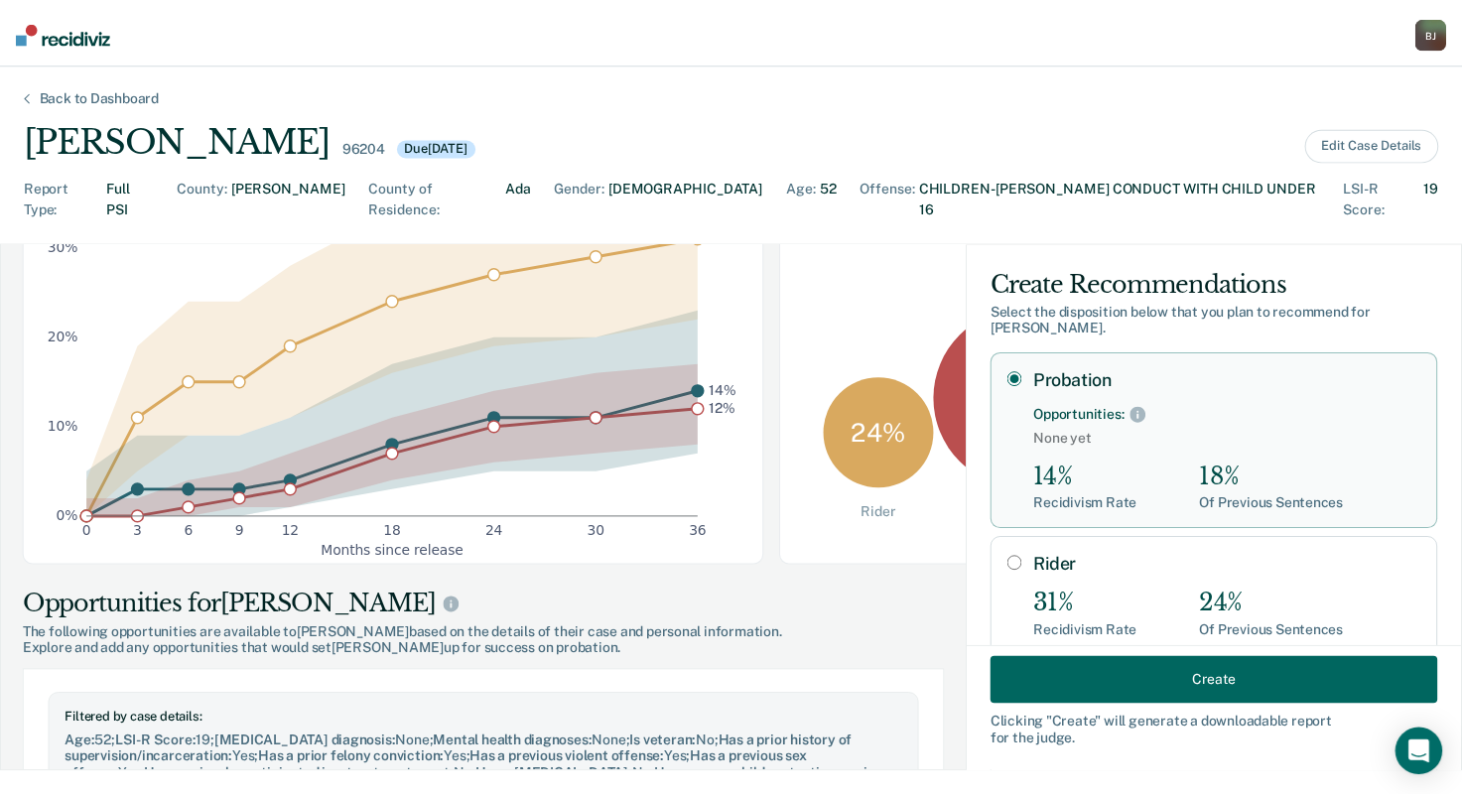
scroll to position [330, 0]
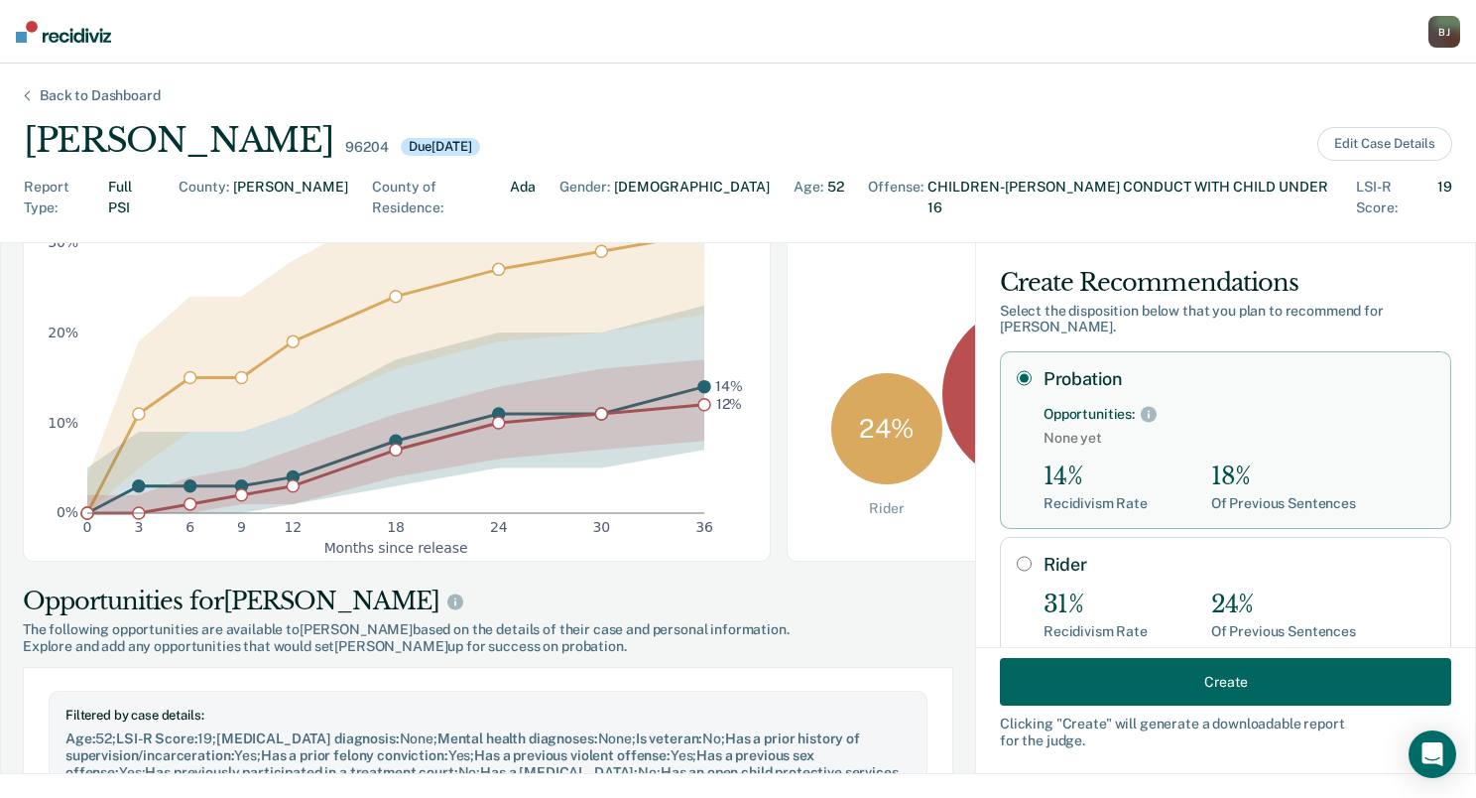
click at [1210, 678] on button "Create" at bounding box center [1225, 682] width 451 height 48
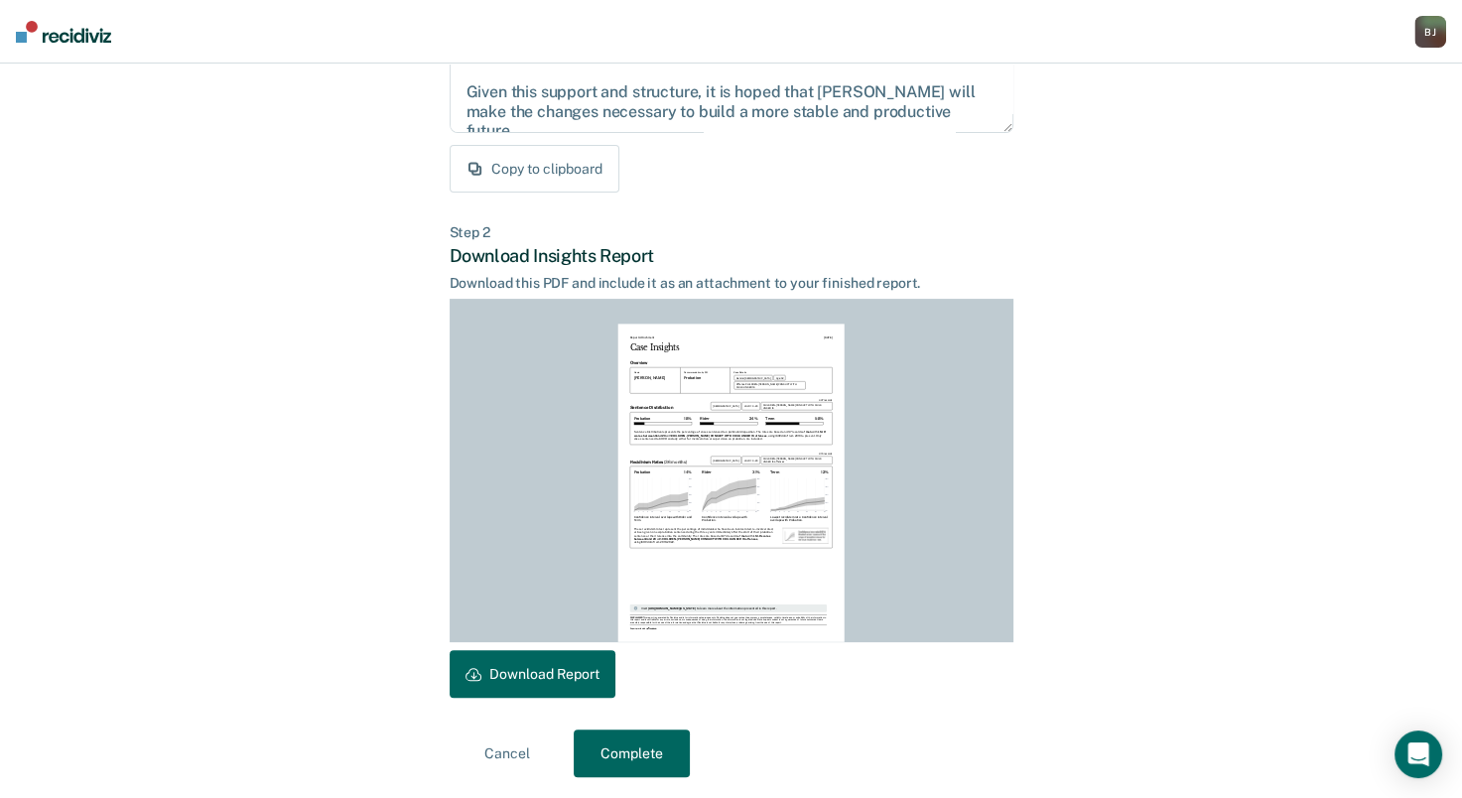
scroll to position [333, 0]
click at [494, 670] on button "Download Report" at bounding box center [532, 671] width 166 height 48
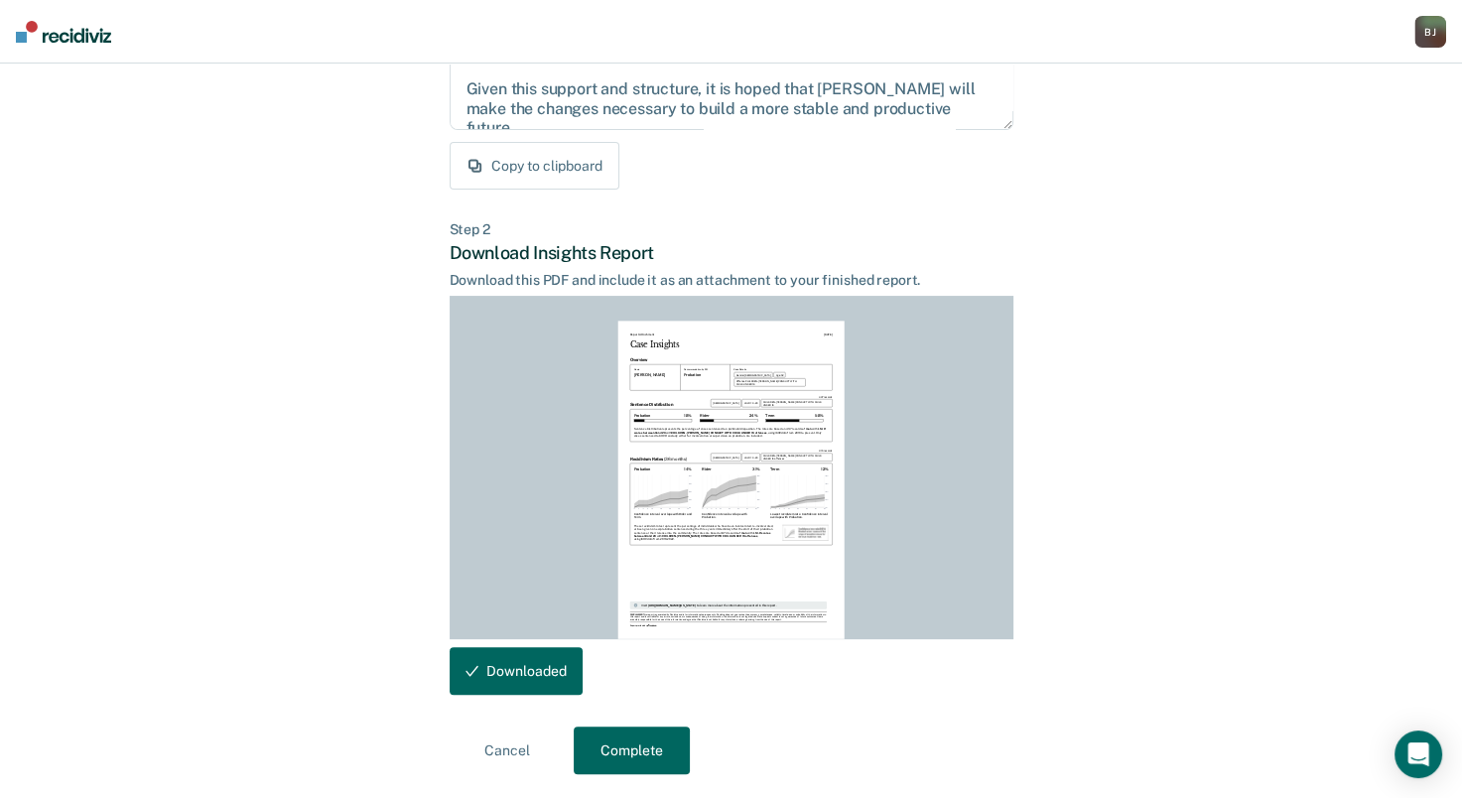
scroll to position [0, 0]
click at [635, 742] on button "Complete" at bounding box center [631, 750] width 116 height 48
